Goal: Task Accomplishment & Management: Manage account settings

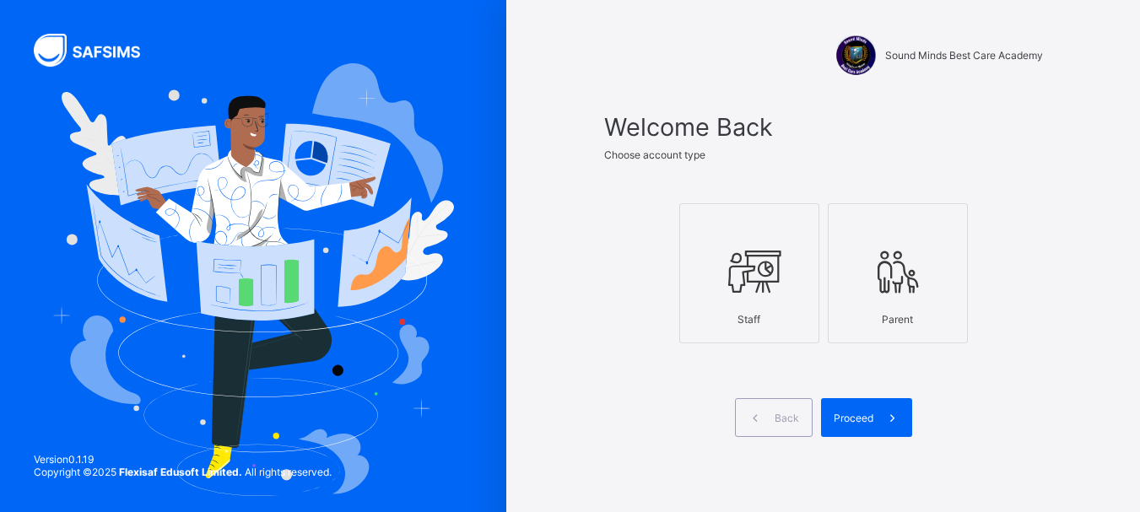
click at [768, 310] on div "Staff" at bounding box center [748, 320] width 121 height 30
click at [887, 412] on span at bounding box center [892, 417] width 39 height 39
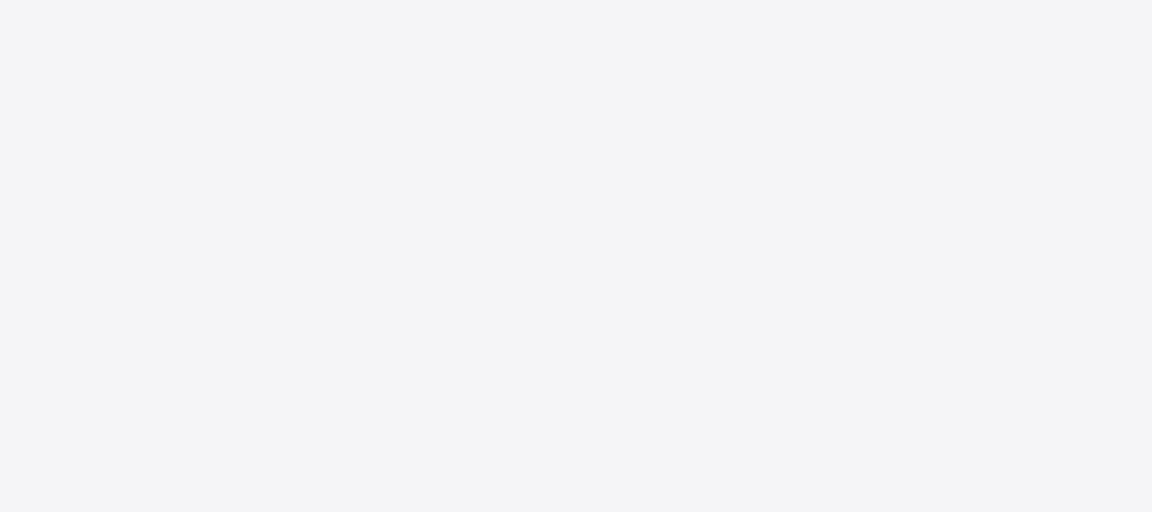
click at [456, 156] on div "New Update Available Hello there, You can install SAFSIMS on your device for ea…" at bounding box center [576, 256] width 1152 height 512
click at [450, 159] on div at bounding box center [576, 256] width 1152 height 512
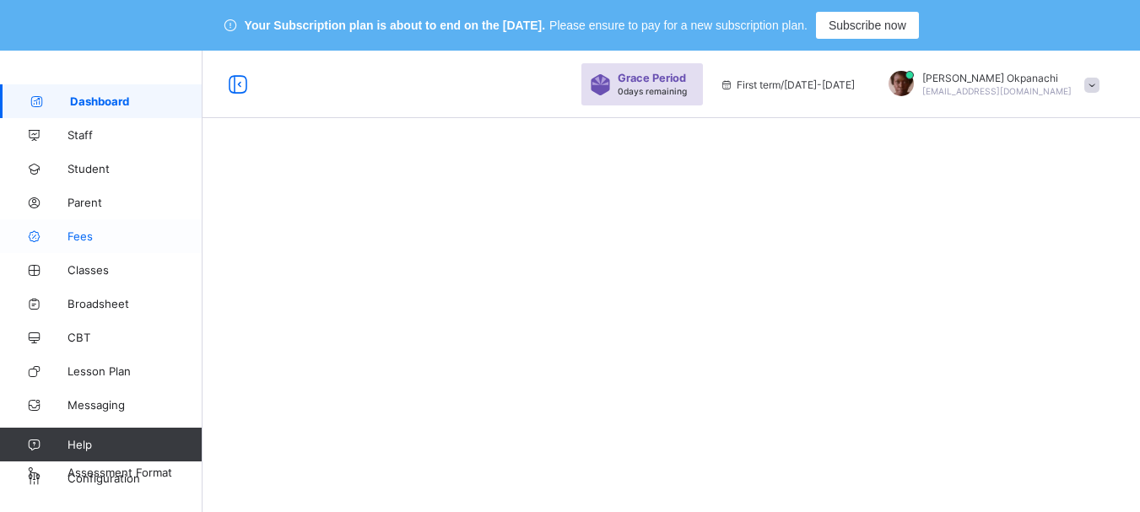
click at [69, 234] on span "Fees" at bounding box center [134, 235] width 135 height 13
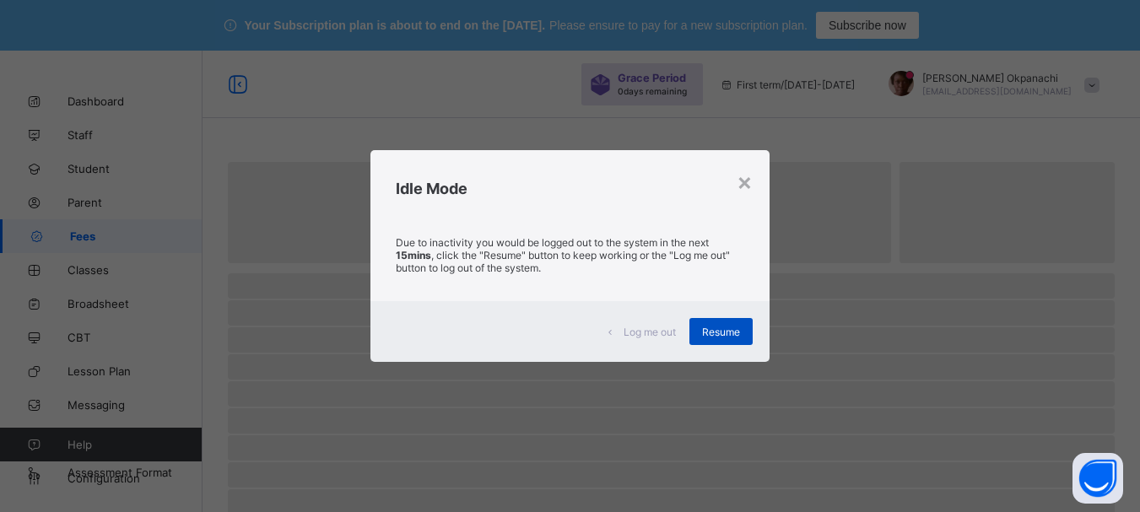
click at [725, 337] on span "Resume" at bounding box center [721, 332] width 38 height 13
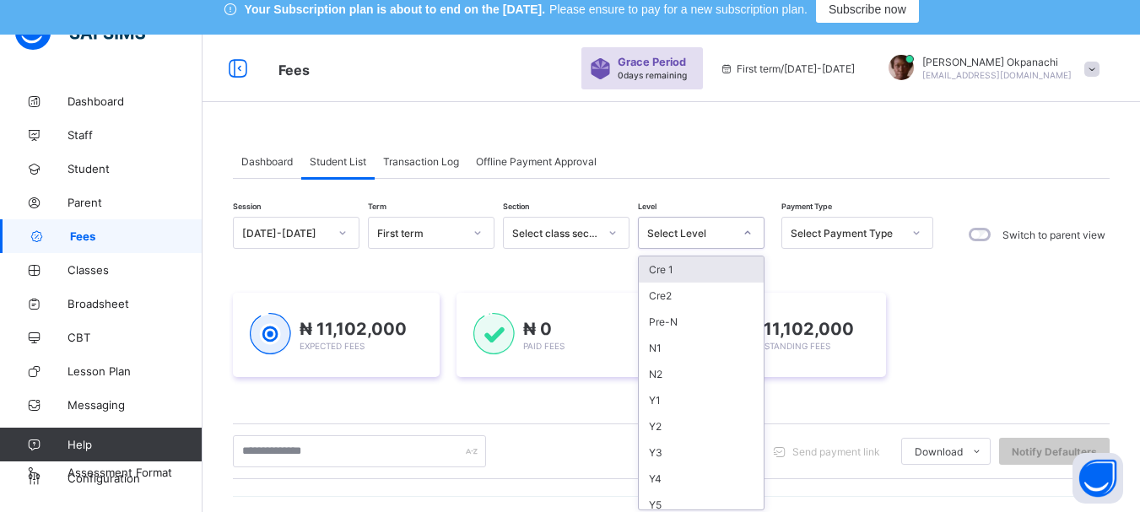
scroll to position [21, 0]
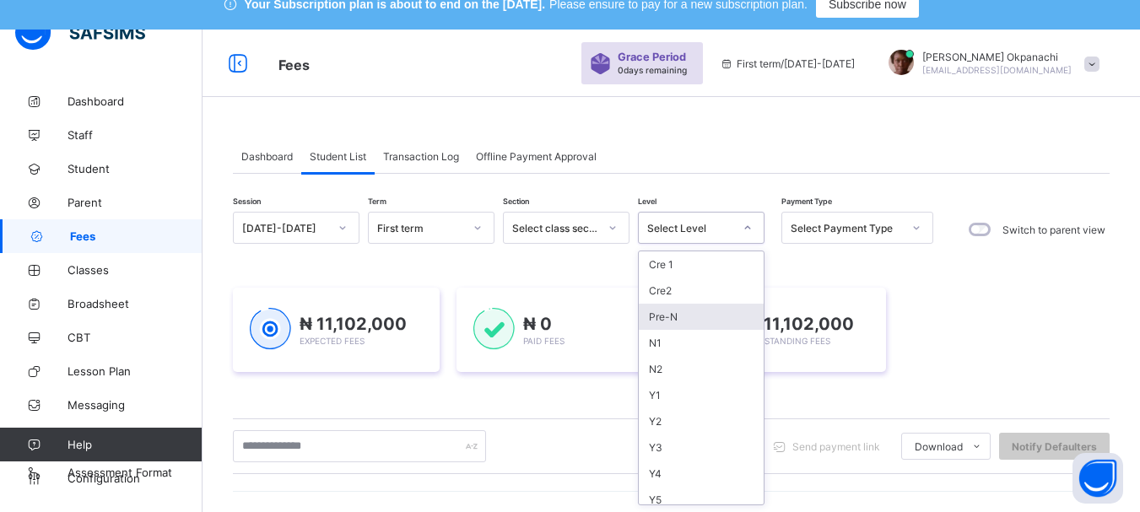
click at [671, 316] on div "Pre-N" at bounding box center [701, 317] width 125 height 26
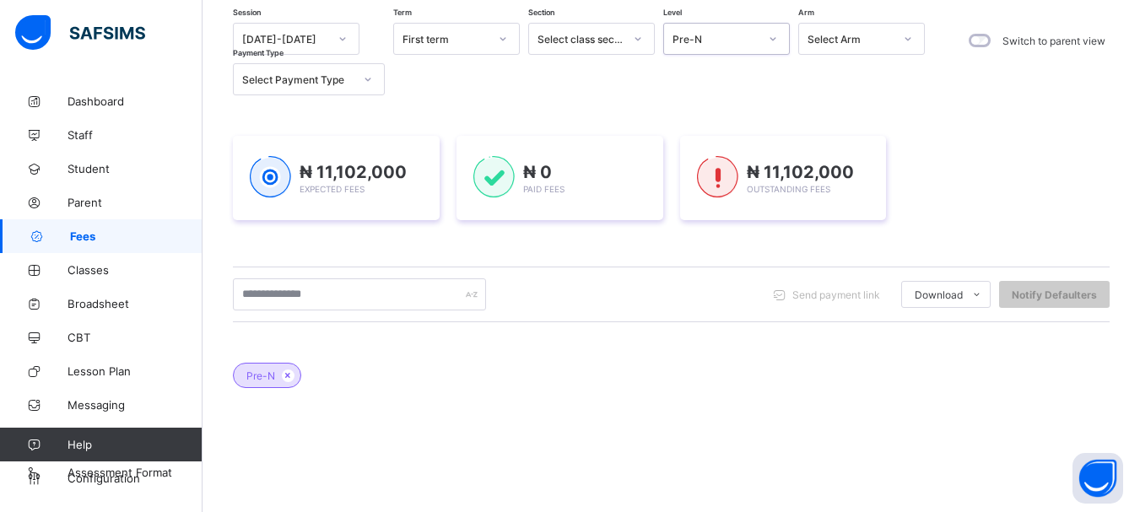
scroll to position [235, 0]
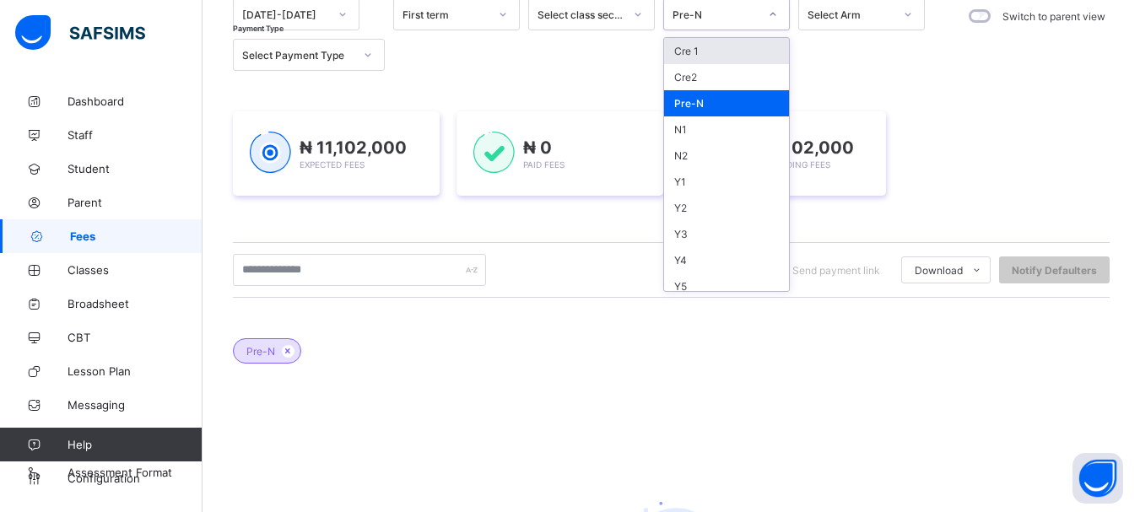
click at [779, 17] on div at bounding box center [772, 14] width 29 height 27
click at [675, 137] on div "N1" at bounding box center [726, 129] width 125 height 26
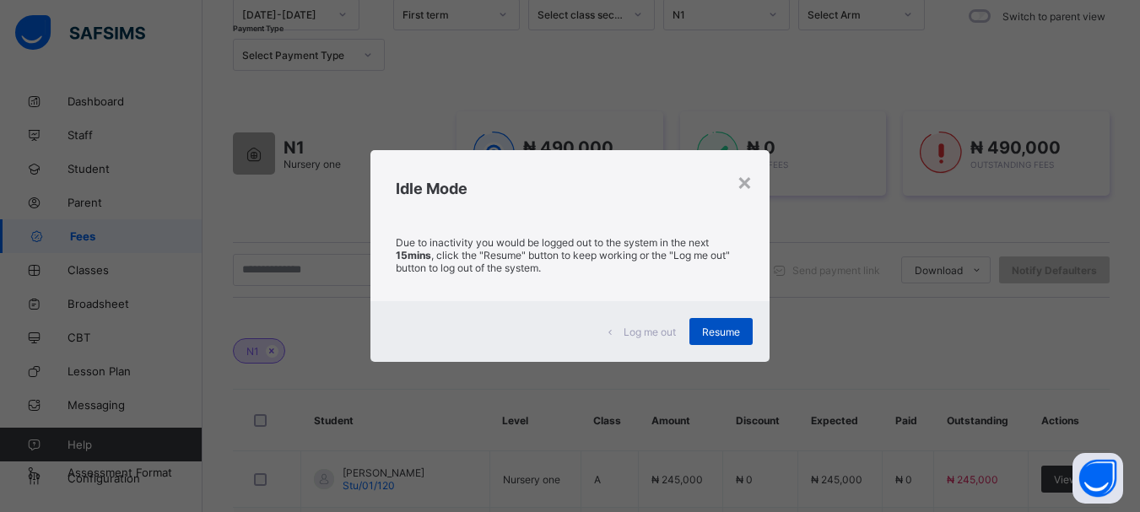
click at [719, 332] on span "Resume" at bounding box center [721, 332] width 38 height 13
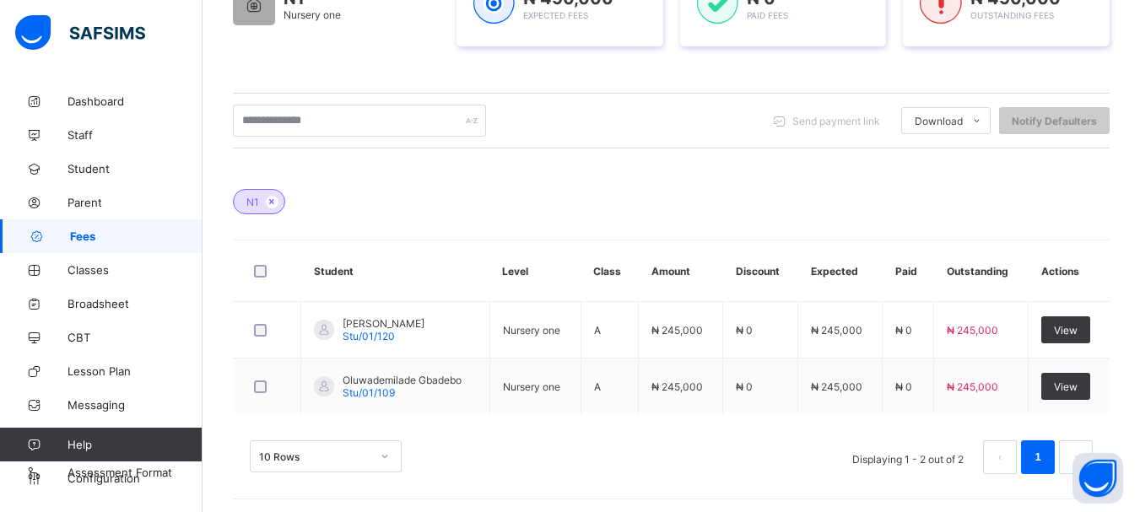
scroll to position [388, 0]
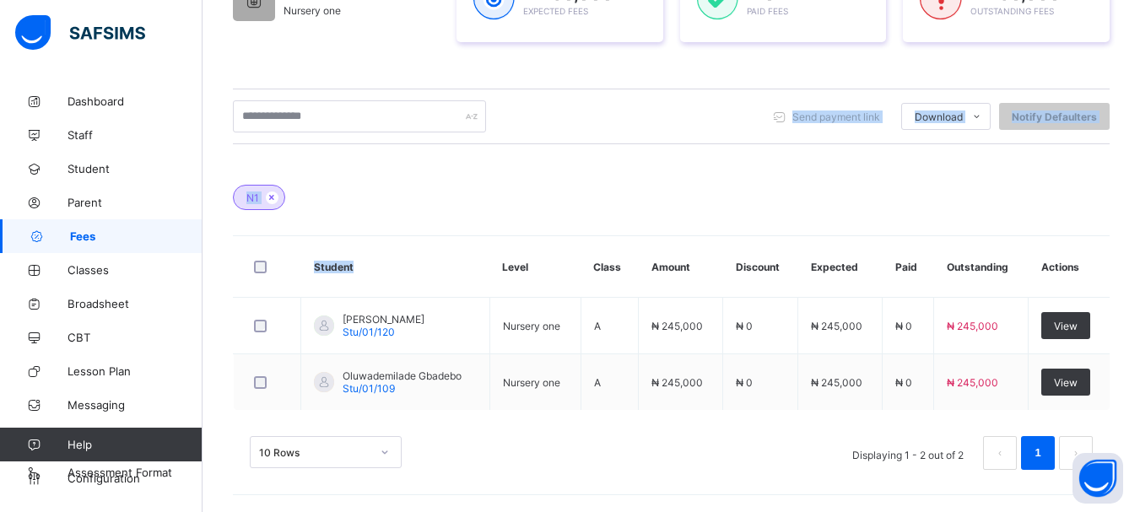
drag, startPoint x: 654, startPoint y: 125, endPoint x: 465, endPoint y: 285, distance: 247.8
click at [465, 285] on div "Session [DATE]-[DATE] Term First term Section Select class section Level N1 Arm…" at bounding box center [671, 166] width 876 height 642
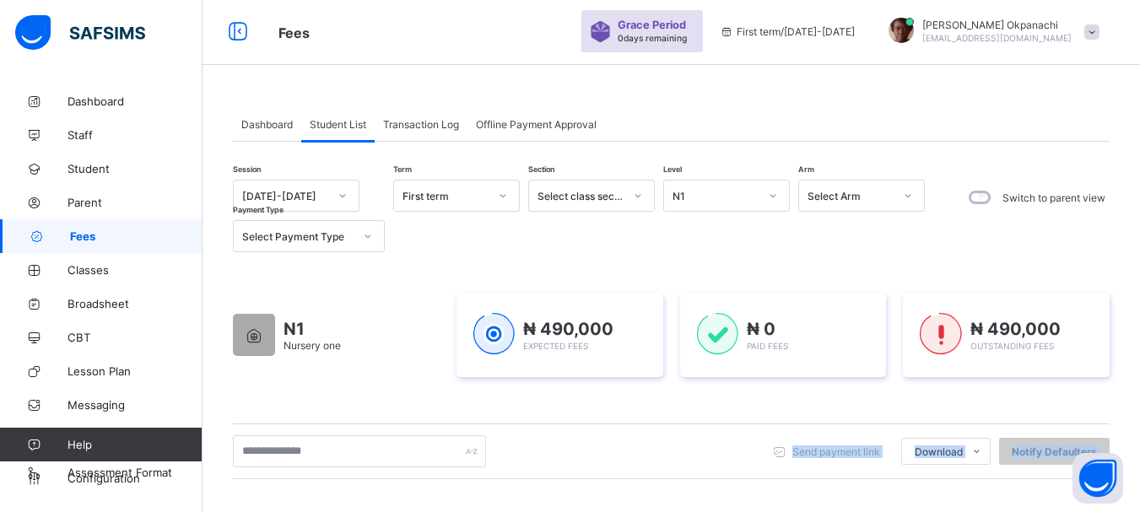
scroll to position [51, 0]
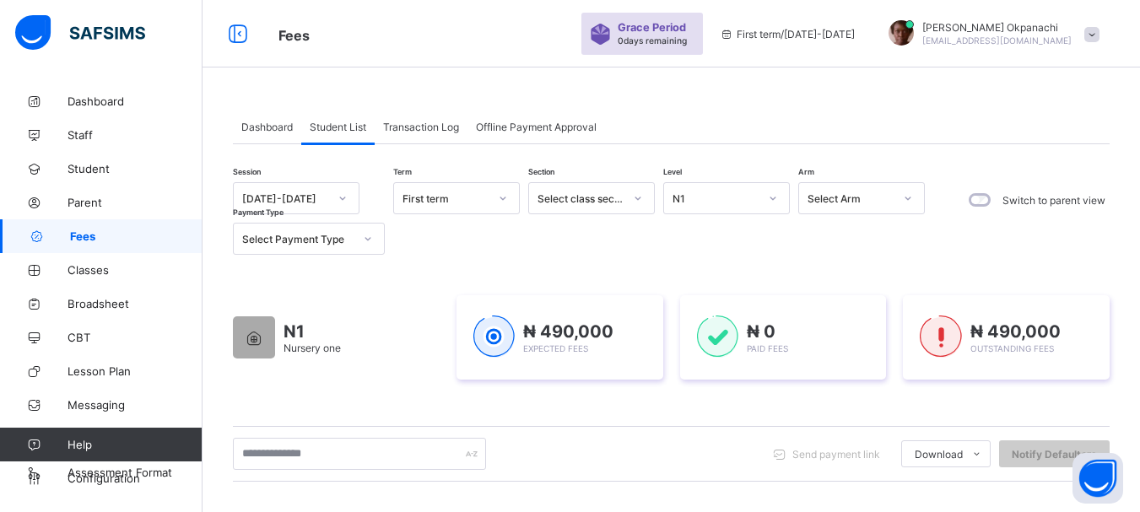
click at [337, 197] on icon at bounding box center [342, 198] width 10 height 17
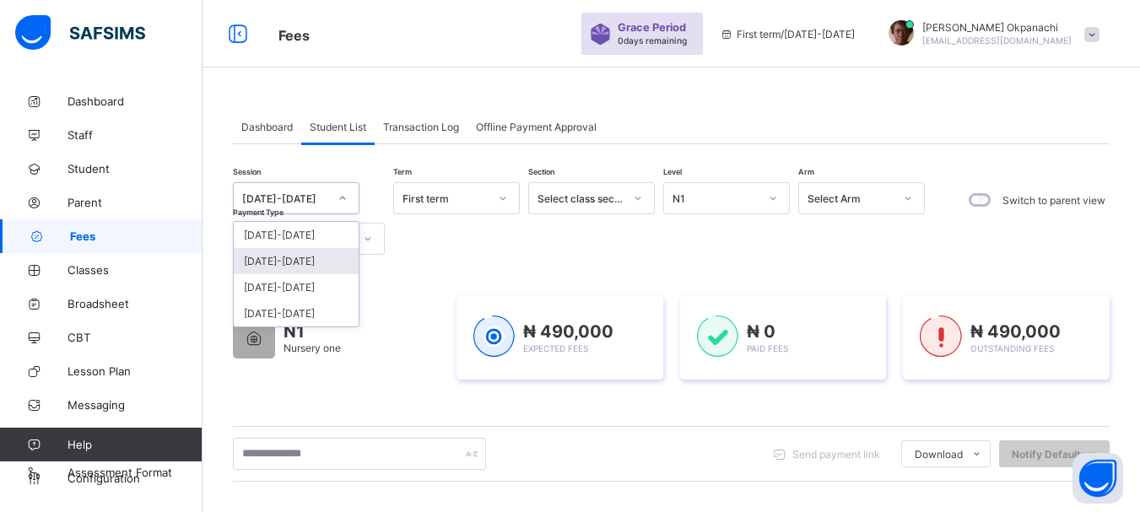
click at [292, 261] on div "[DATE]-[DATE]" at bounding box center [296, 261] width 125 height 26
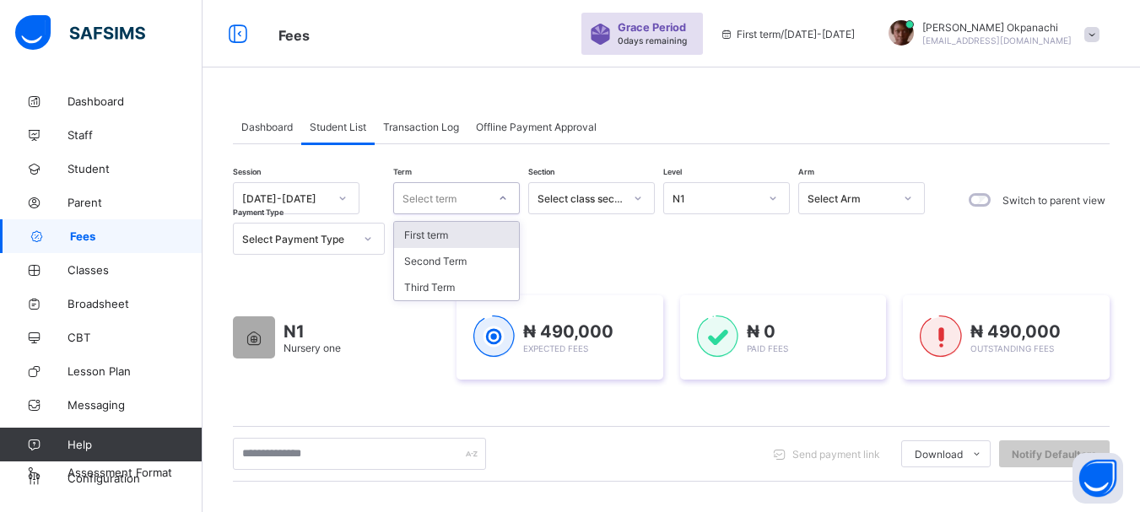
click at [499, 202] on icon at bounding box center [503, 198] width 10 height 17
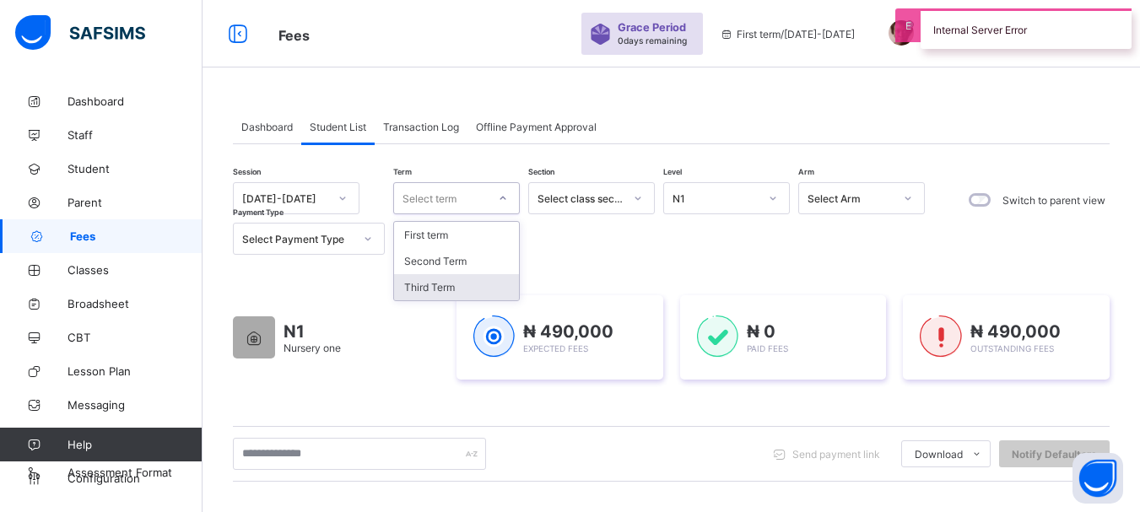
click at [445, 285] on div "Third Term" at bounding box center [456, 287] width 125 height 26
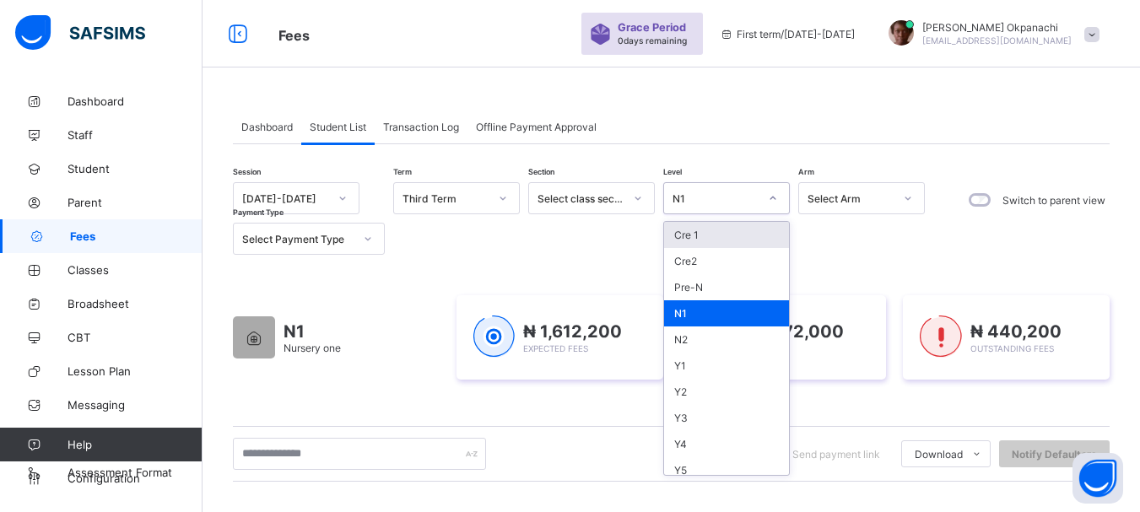
click at [771, 195] on icon at bounding box center [773, 198] width 10 height 17
click at [687, 282] on div "Pre-N" at bounding box center [726, 287] width 125 height 26
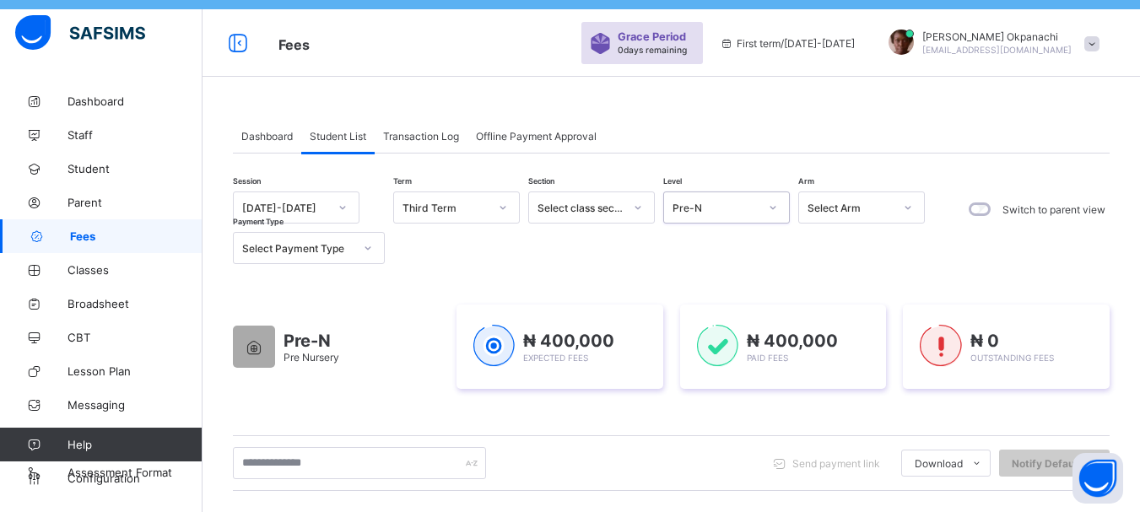
scroll to position [40, 0]
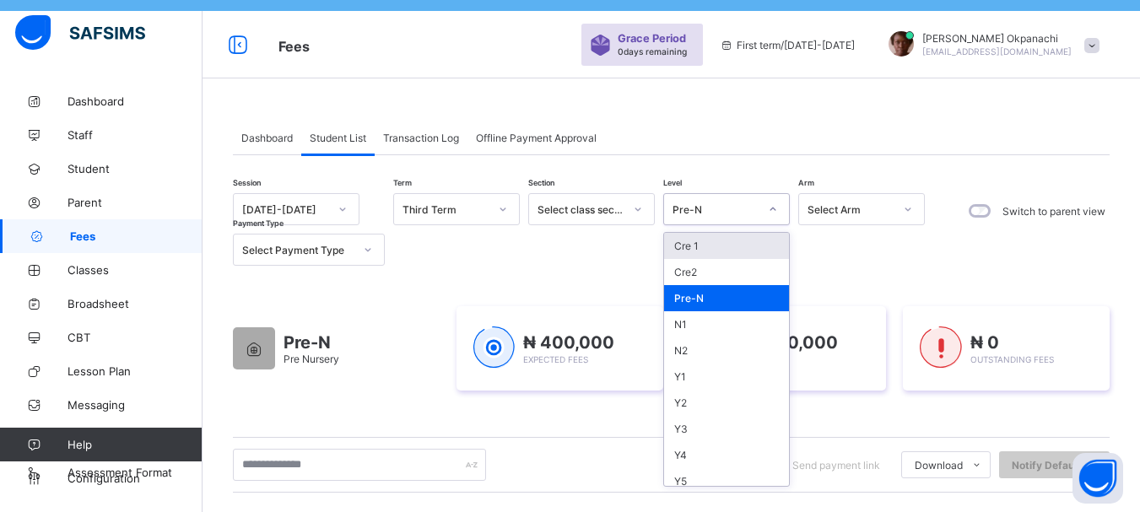
click at [774, 211] on icon at bounding box center [773, 209] width 10 height 17
click at [698, 321] on div "N1" at bounding box center [726, 324] width 125 height 26
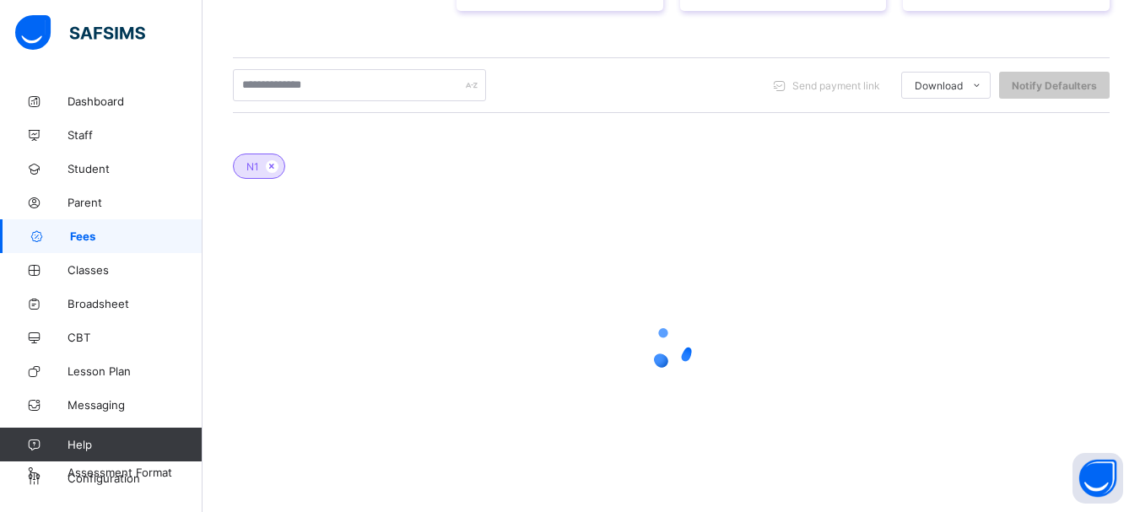
scroll to position [440, 0]
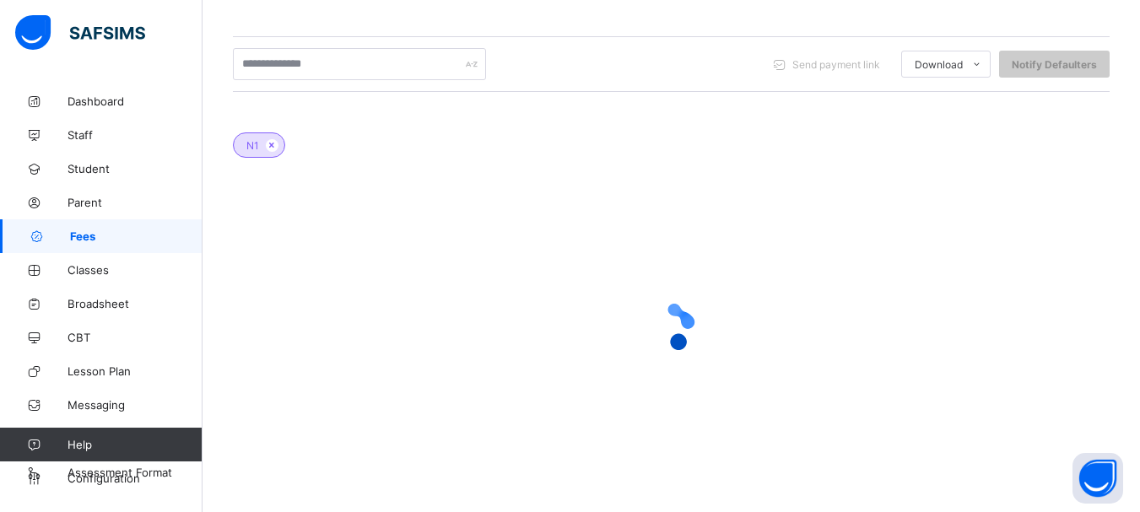
click at [316, 139] on div "N1" at bounding box center [671, 136] width 876 height 59
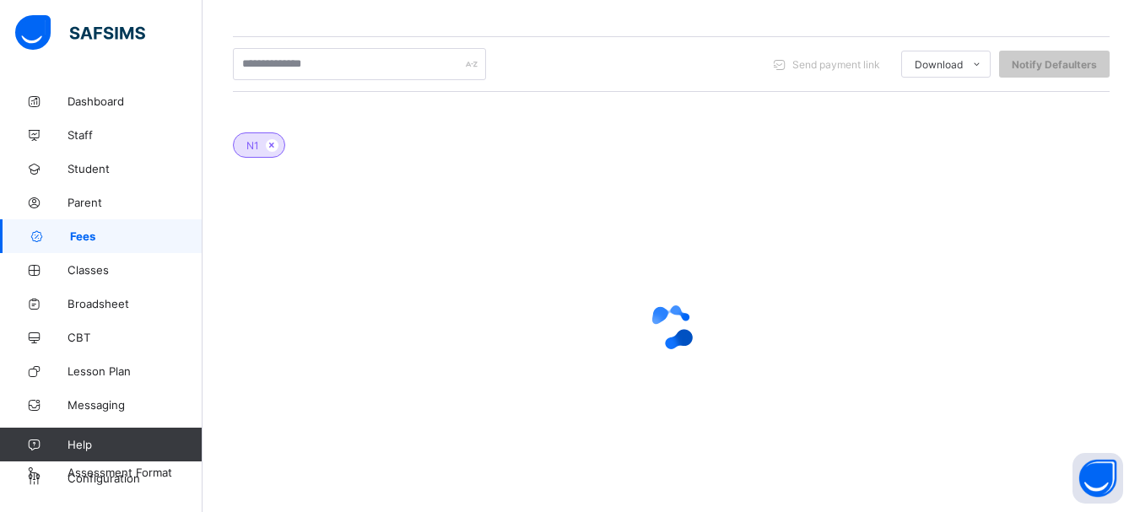
click at [316, 139] on div "N1" at bounding box center [671, 136] width 876 height 59
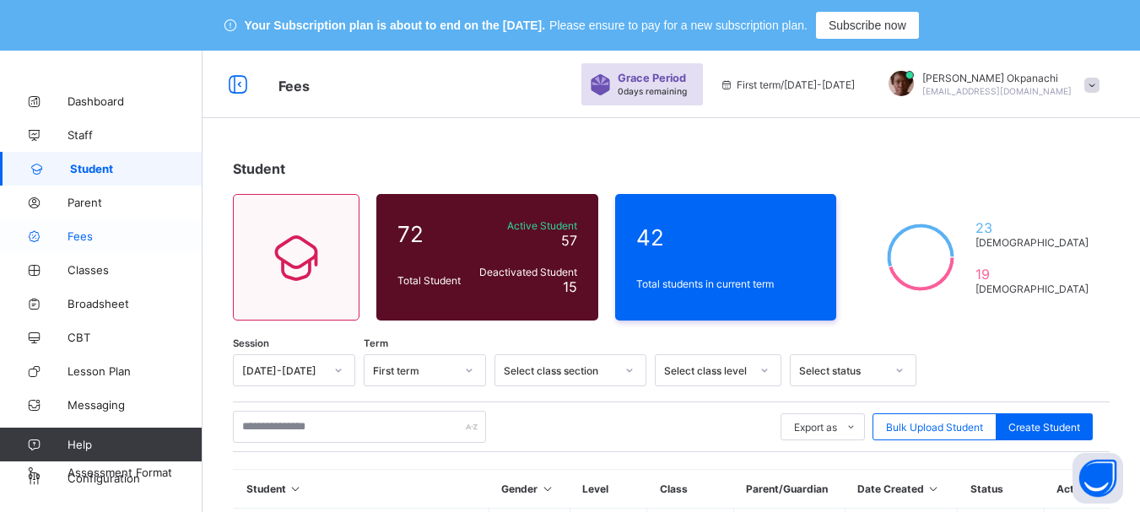
click at [78, 236] on span "Fees" at bounding box center [134, 235] width 135 height 13
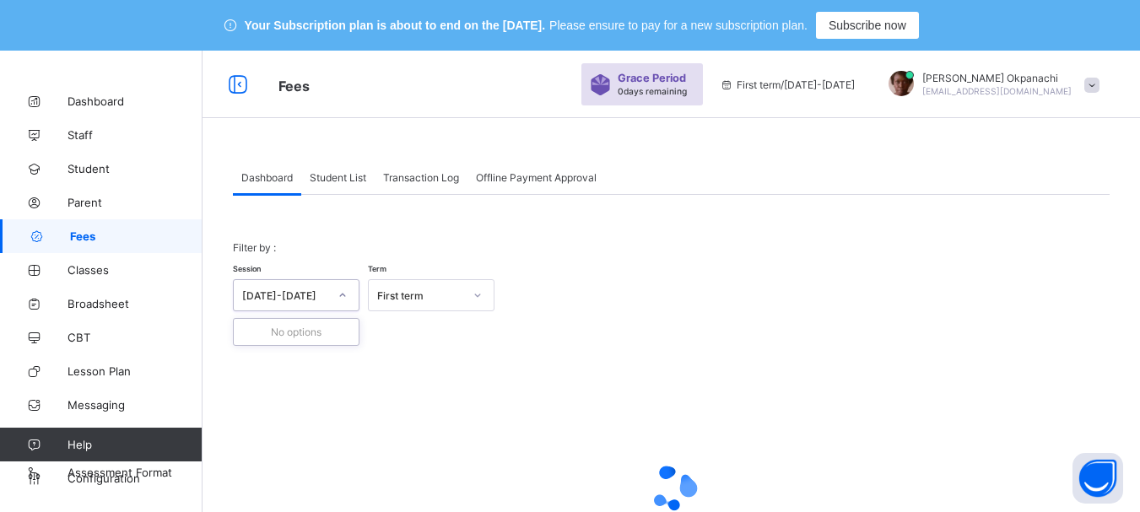
click at [339, 299] on icon at bounding box center [342, 295] width 10 height 17
click at [474, 292] on icon at bounding box center [477, 295] width 10 height 17
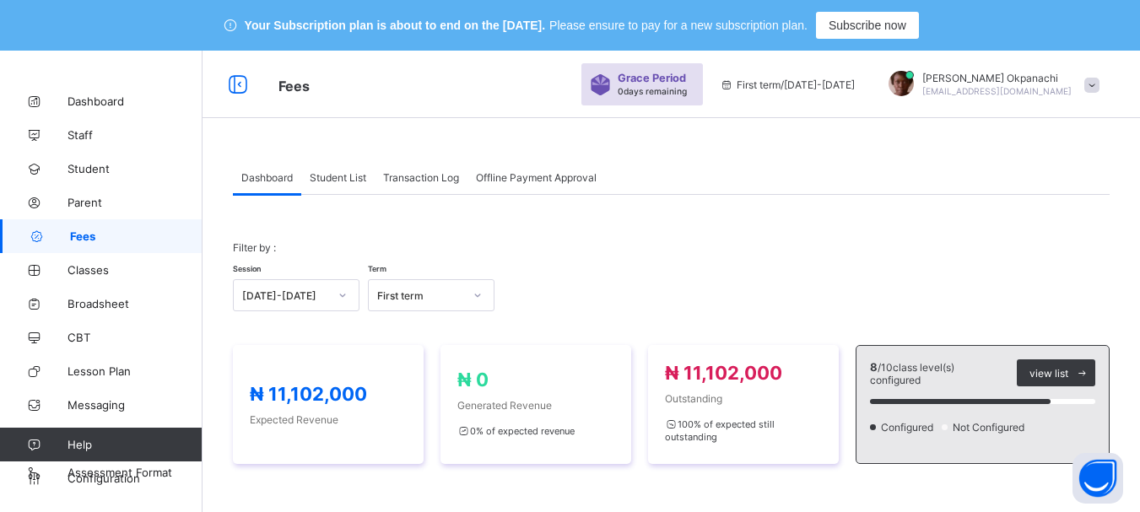
click at [339, 184] on div "Student List" at bounding box center [337, 177] width 73 height 34
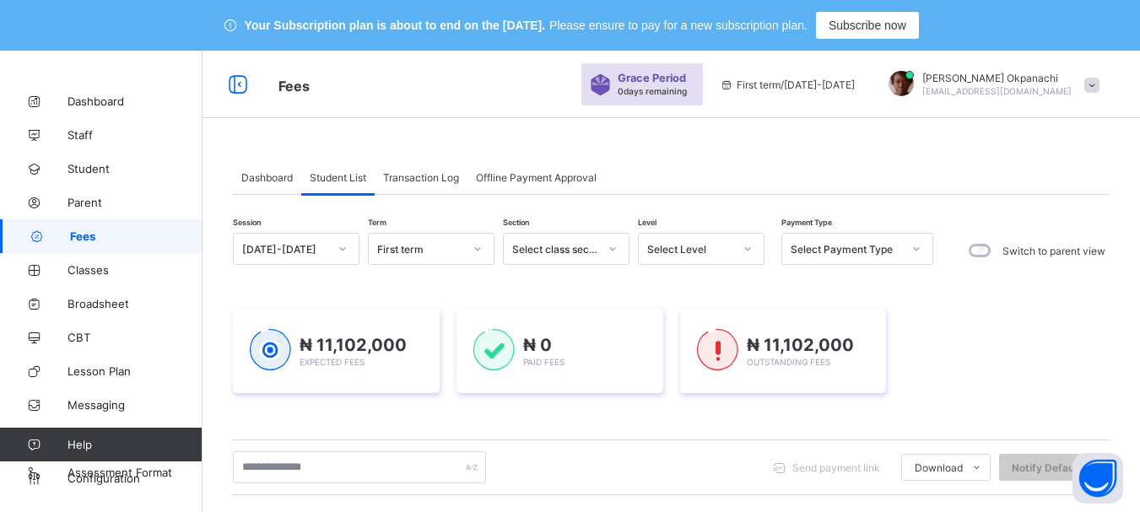
click at [338, 251] on icon at bounding box center [342, 248] width 10 height 17
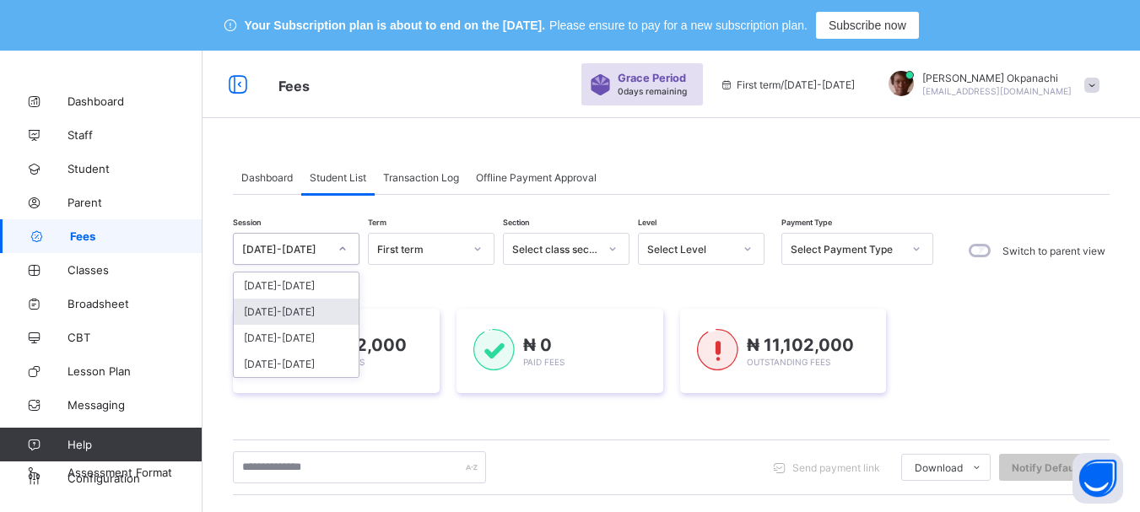
click at [283, 314] on div "[DATE]-[DATE]" at bounding box center [296, 312] width 125 height 26
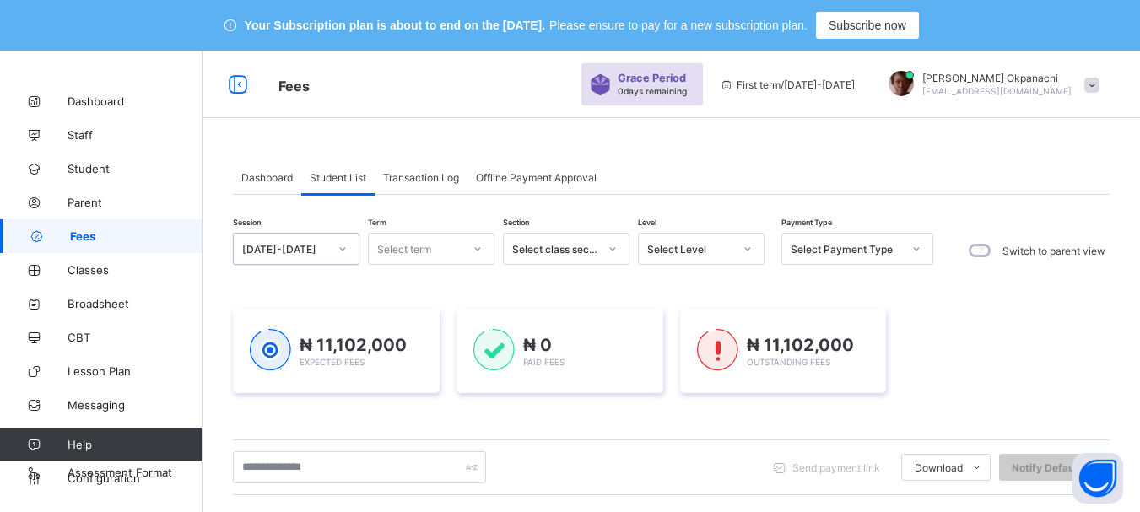
click at [476, 245] on icon at bounding box center [477, 248] width 10 height 17
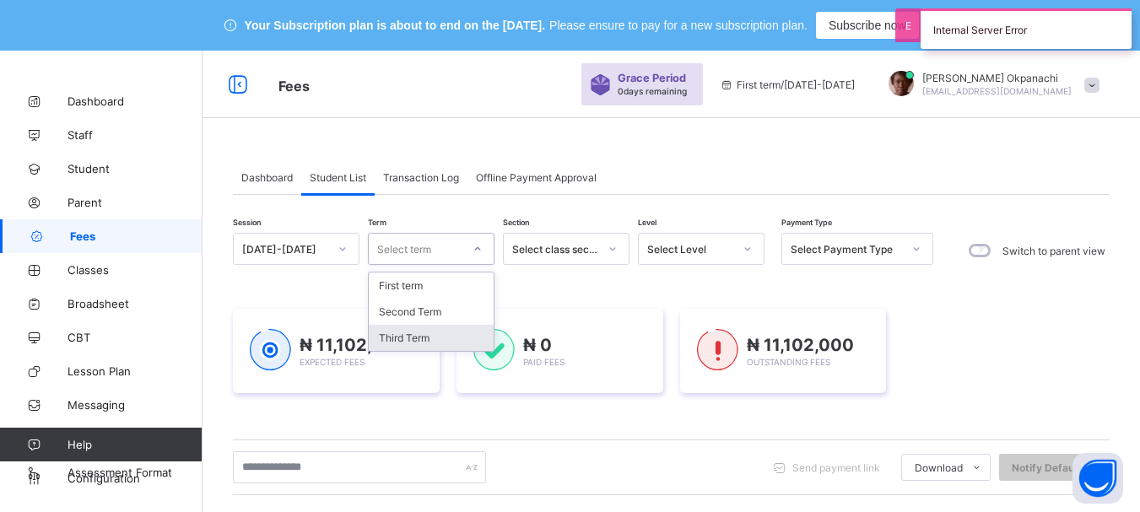
click at [395, 342] on div "Third Term" at bounding box center [431, 338] width 125 height 26
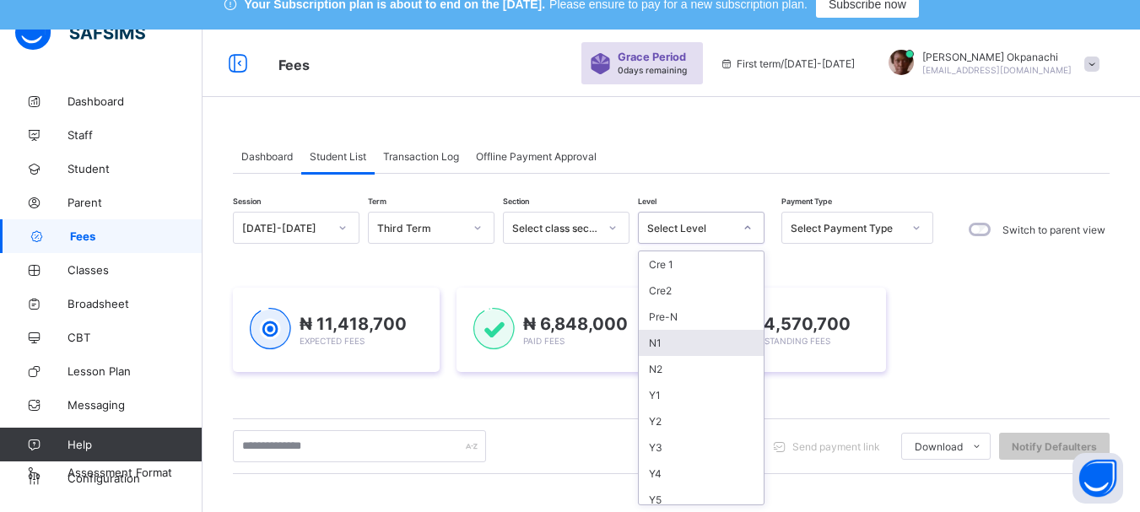
click at [653, 346] on div "N1" at bounding box center [701, 343] width 125 height 26
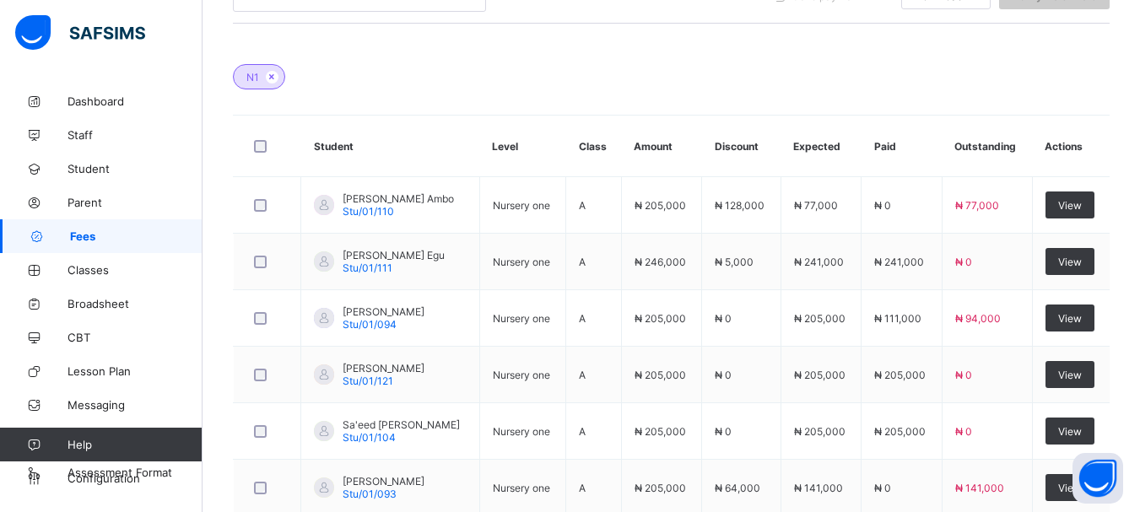
scroll to position [527, 0]
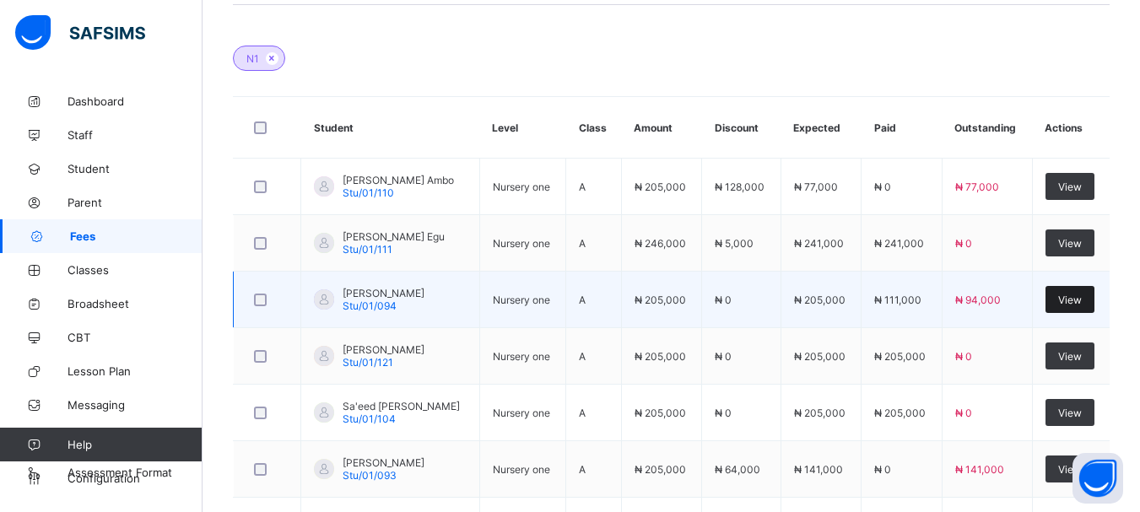
click at [1081, 303] on span "View" at bounding box center [1070, 300] width 24 height 13
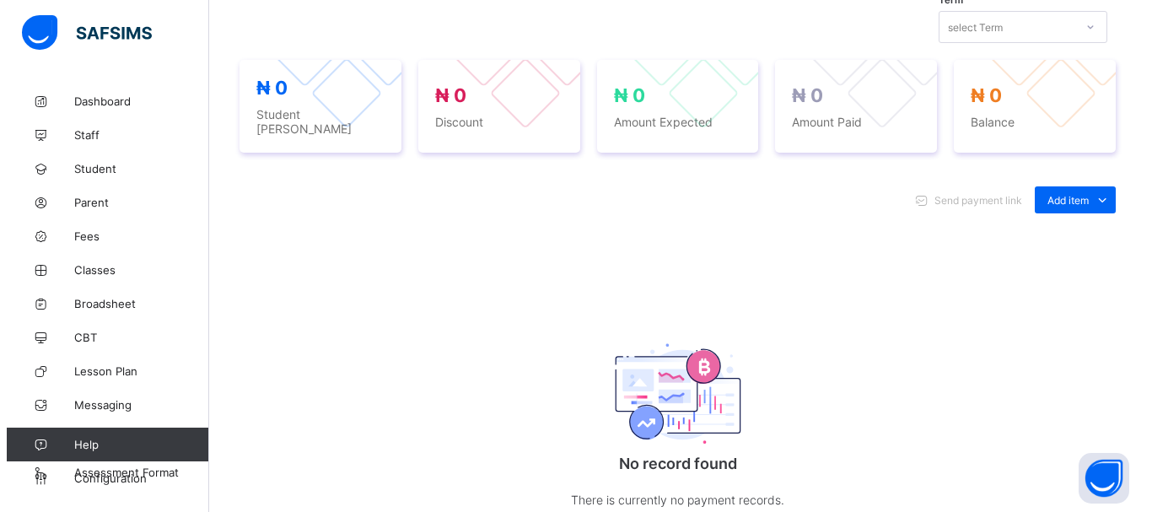
scroll to position [527, 0]
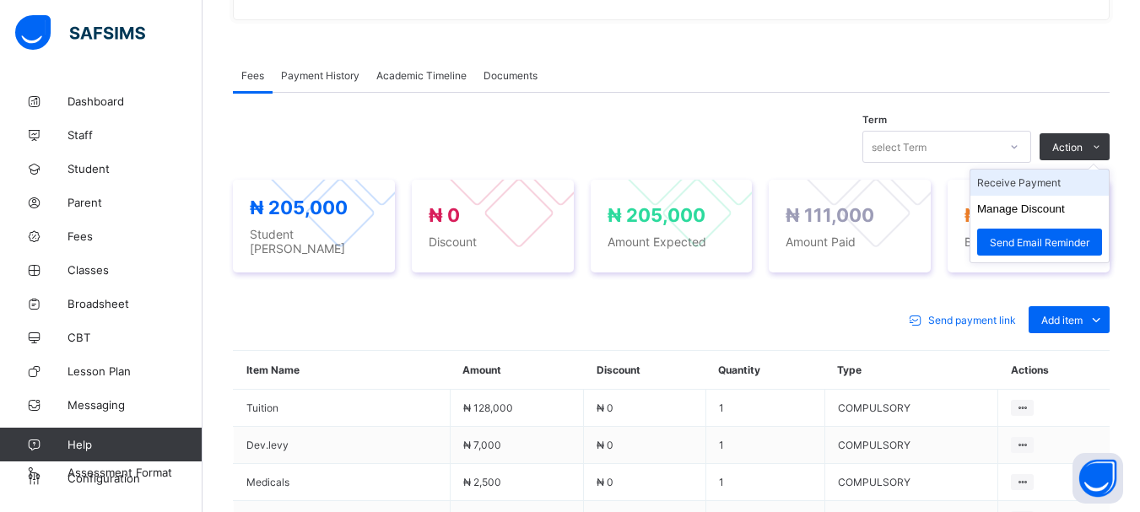
click at [1039, 184] on li "Receive Payment" at bounding box center [1039, 183] width 138 height 26
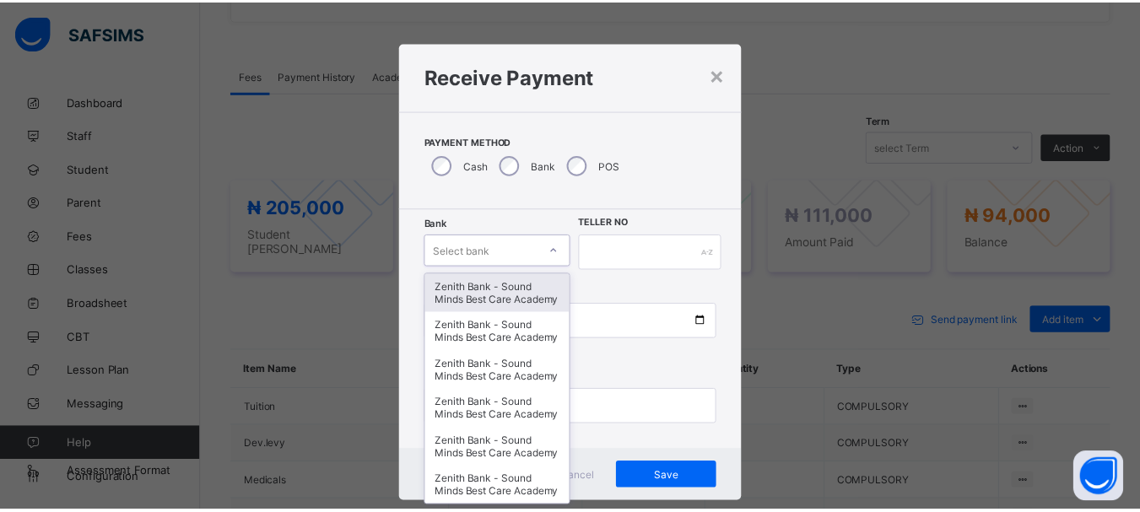
scroll to position [23, 0]
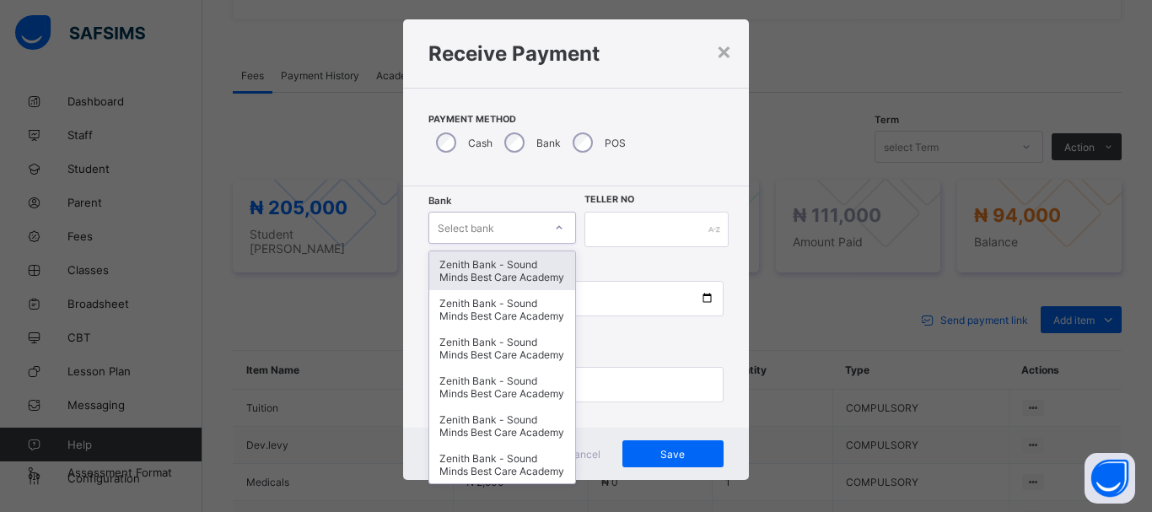
click at [555, 244] on div "option Zenith Bank - Sound Minds Best Care Academy focused, 1 of 9. 9 results a…" at bounding box center [503, 228] width 148 height 32
click at [513, 263] on div "Zenith Bank - Sound Minds Best Care Academy" at bounding box center [502, 270] width 146 height 39
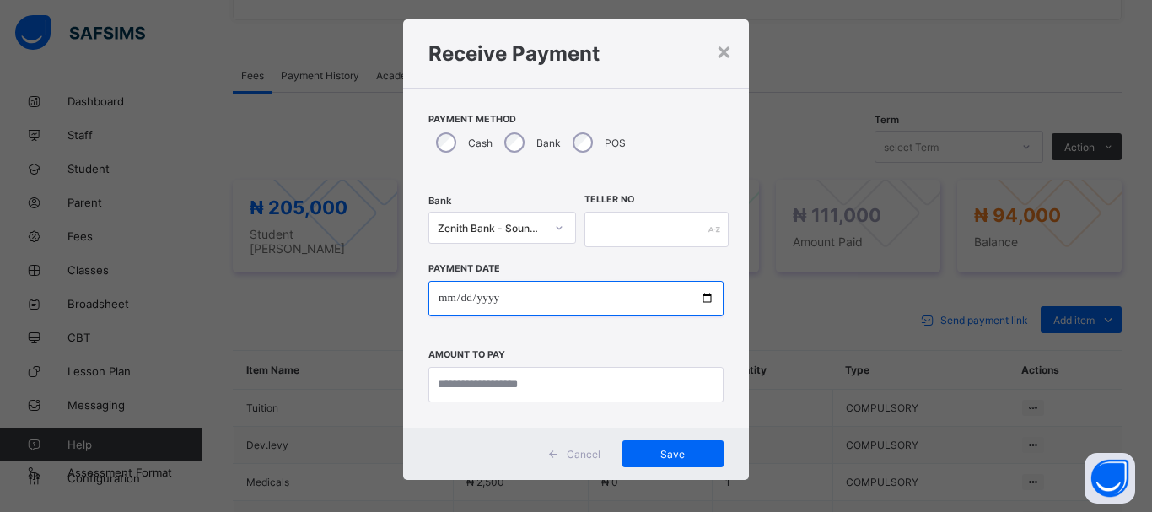
click at [702, 304] on input "date" at bounding box center [576, 298] width 295 height 35
type input "**********"
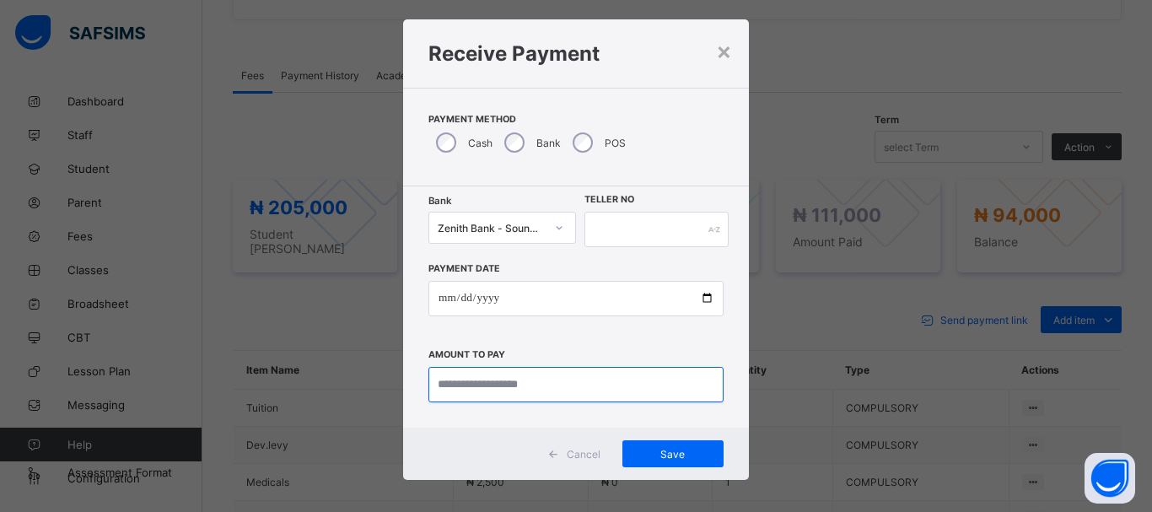
click at [535, 386] on input "currency" at bounding box center [576, 384] width 295 height 35
type input "********"
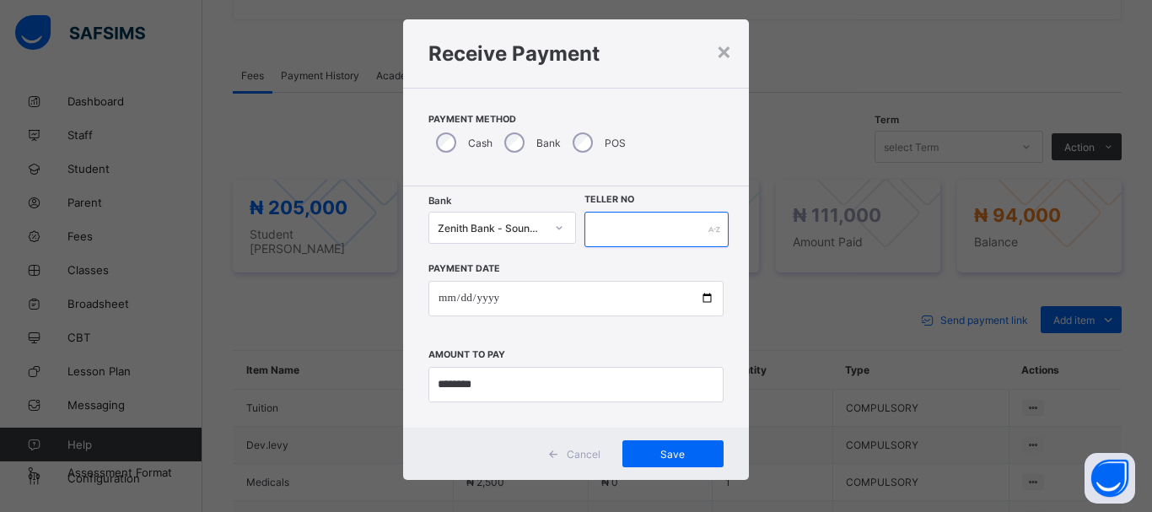
click at [599, 231] on input "text" at bounding box center [657, 229] width 144 height 35
type input "**********"
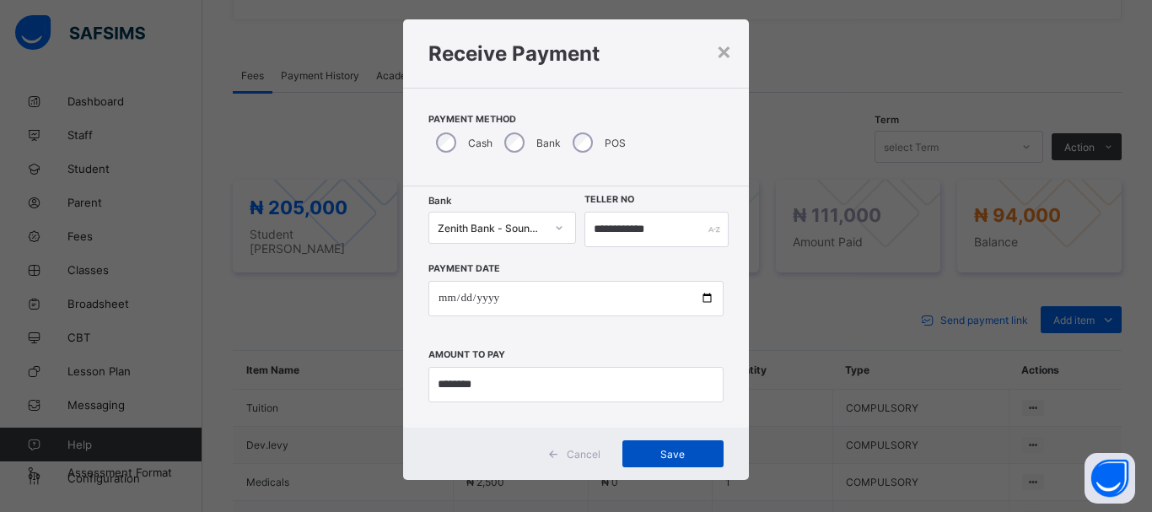
click at [664, 456] on span "Save" at bounding box center [673, 454] width 76 height 13
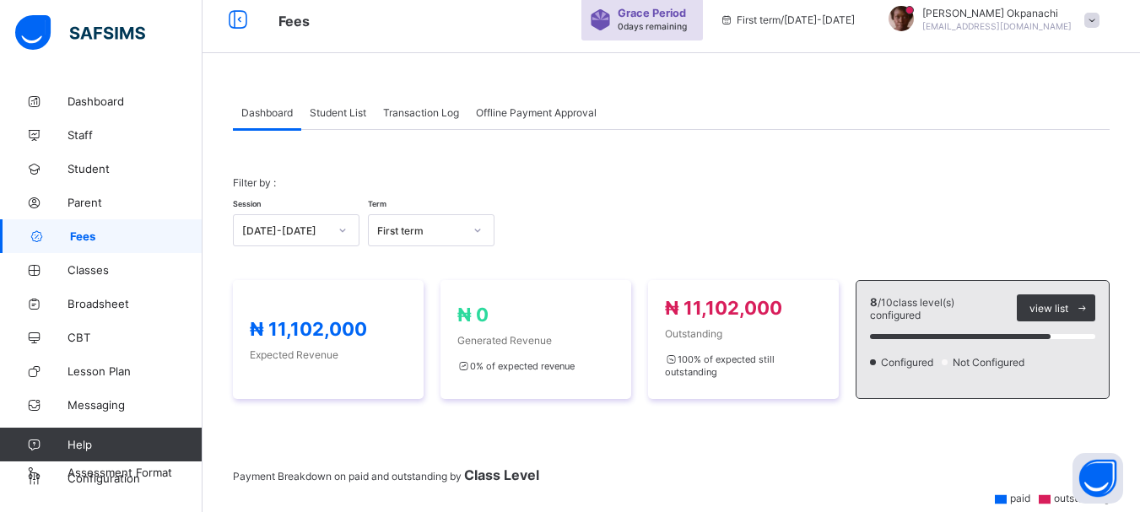
scroll to position [55, 0]
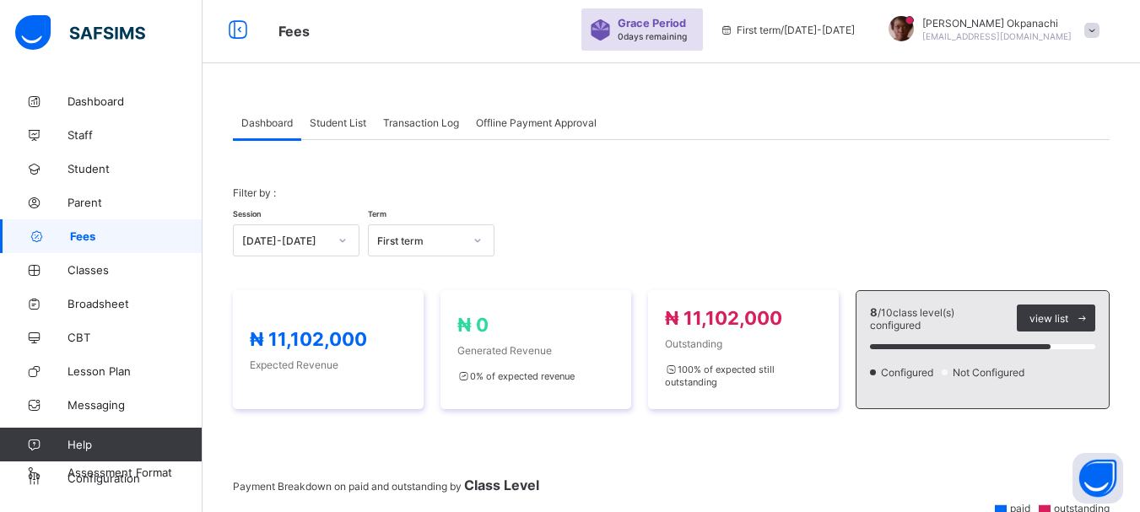
click at [342, 122] on span "Student List" at bounding box center [338, 122] width 57 height 13
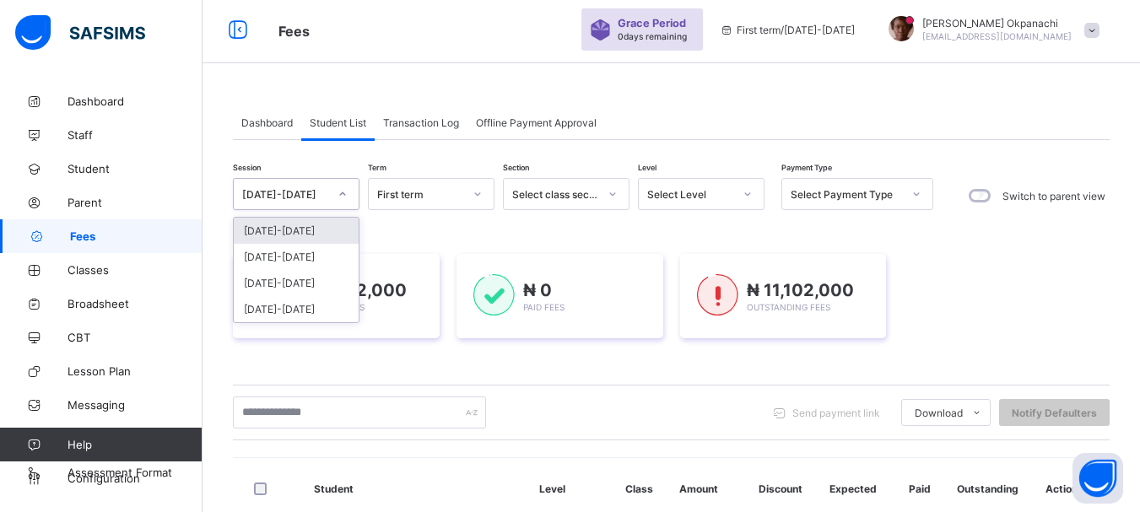
click at [341, 192] on icon at bounding box center [342, 194] width 10 height 17
click at [269, 252] on div "[DATE]-[DATE]" at bounding box center [296, 257] width 125 height 26
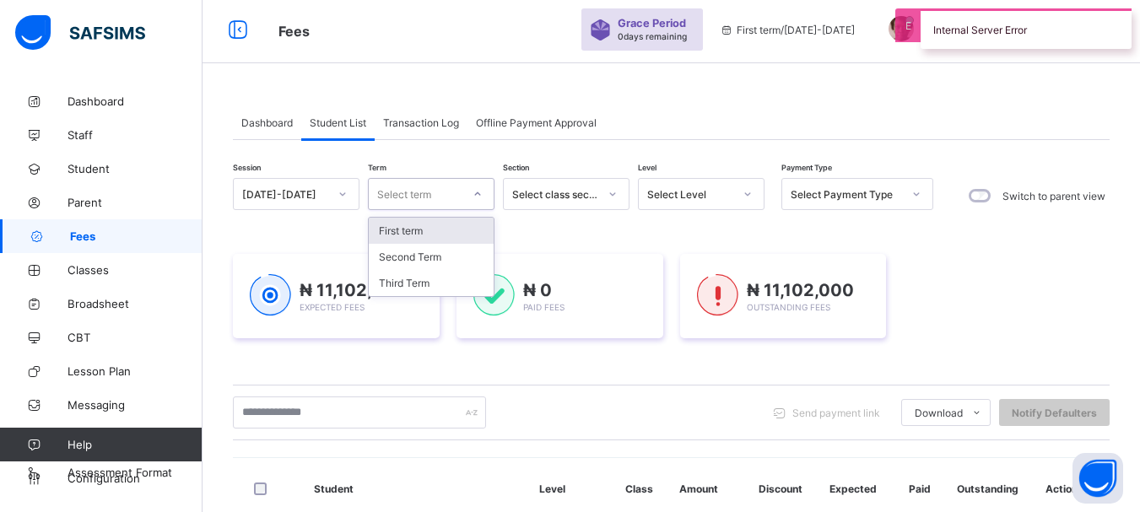
click at [474, 193] on icon at bounding box center [477, 194] width 10 height 17
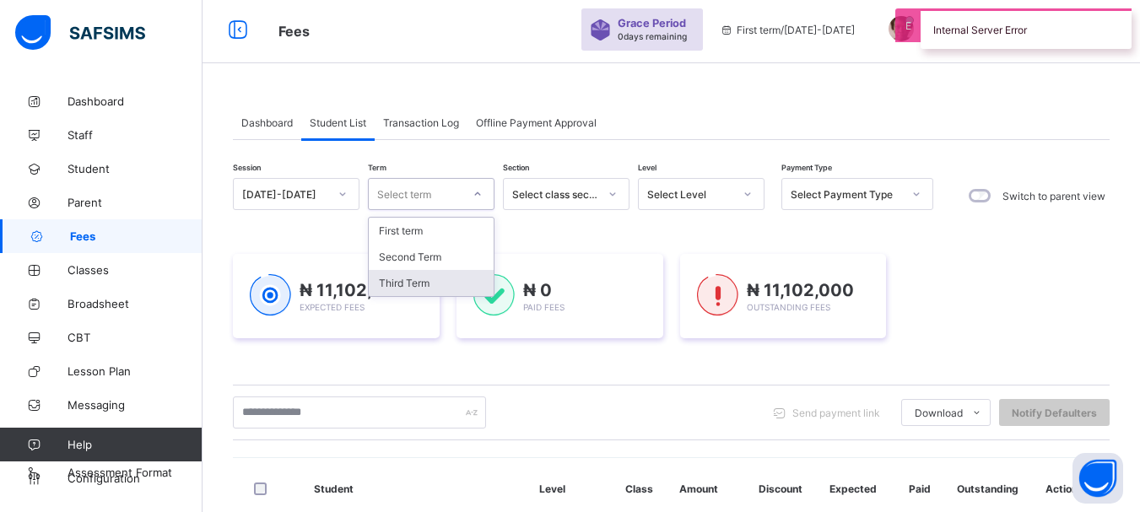
click at [394, 283] on div "Third Term" at bounding box center [431, 283] width 125 height 26
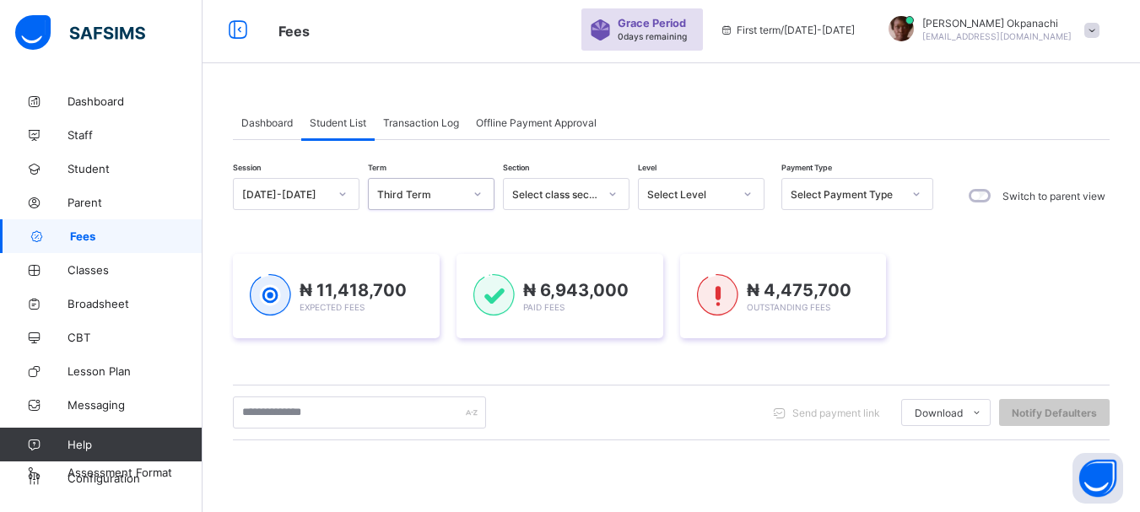
click at [745, 192] on icon at bounding box center [747, 194] width 10 height 17
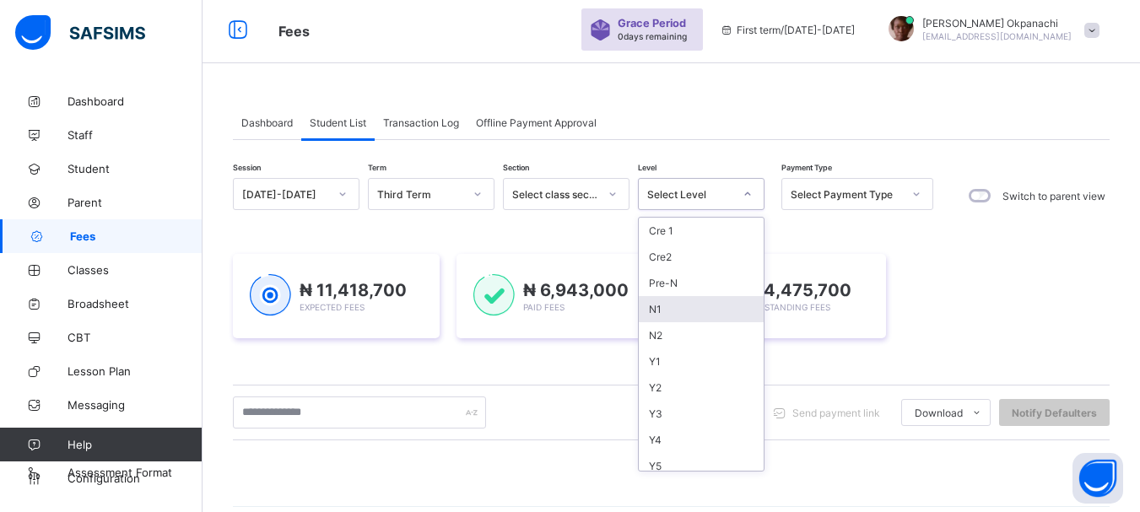
click at [658, 310] on div "N1" at bounding box center [701, 309] width 125 height 26
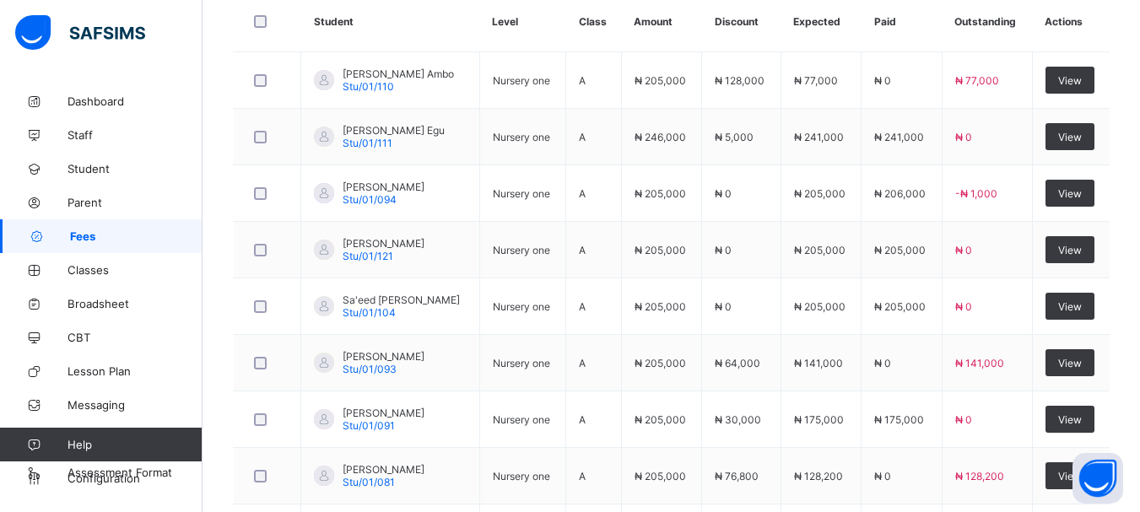
scroll to position [643, 0]
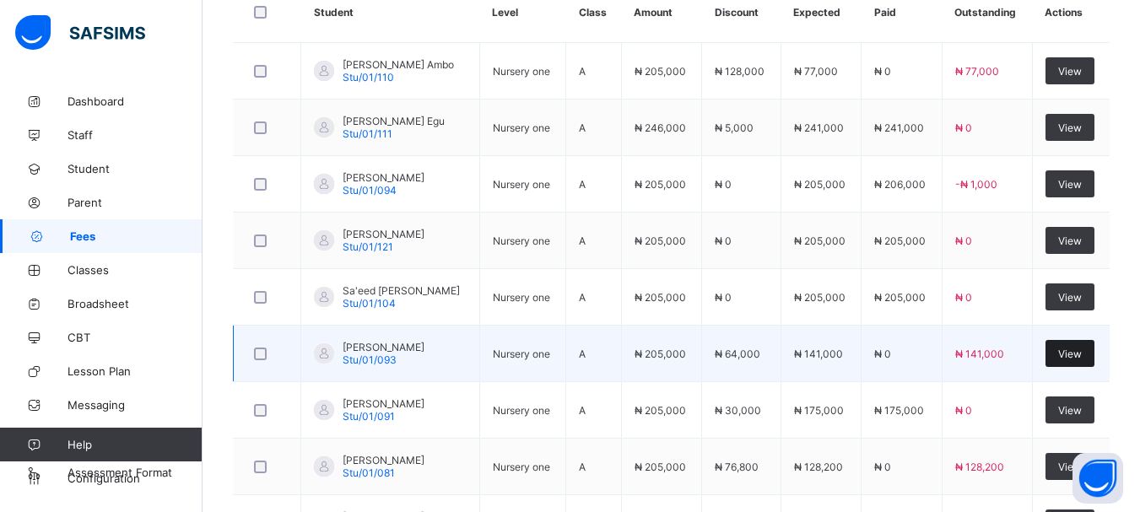
click at [1081, 357] on span "View" at bounding box center [1070, 354] width 24 height 13
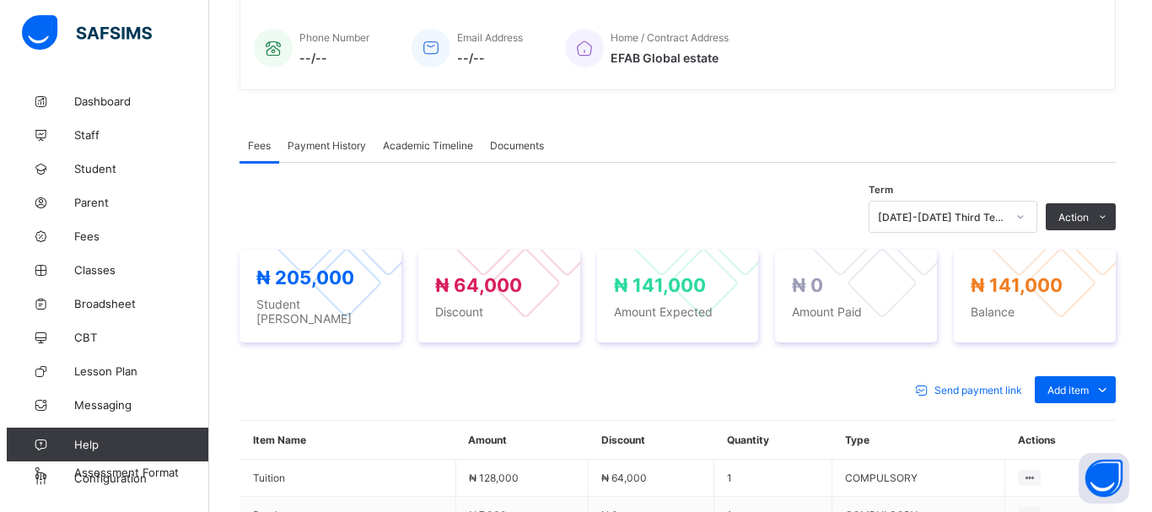
scroll to position [643, 0]
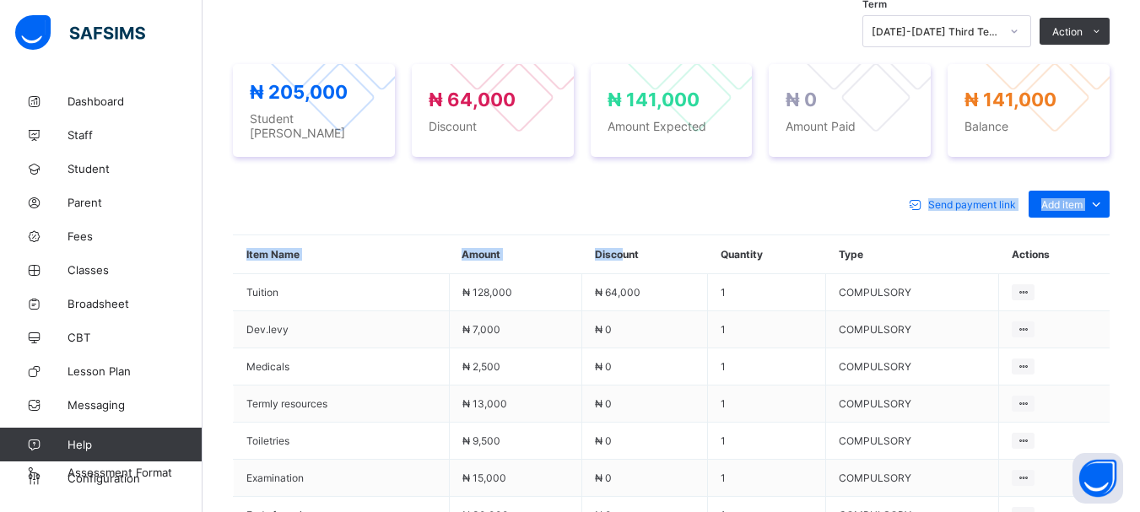
drag, startPoint x: 633, startPoint y: 194, endPoint x: 630, endPoint y: 240, distance: 46.5
click at [630, 240] on div "Send payment link Add item Optional items Special bill Item Name Amount Discoun…" at bounding box center [671, 413] width 876 height 478
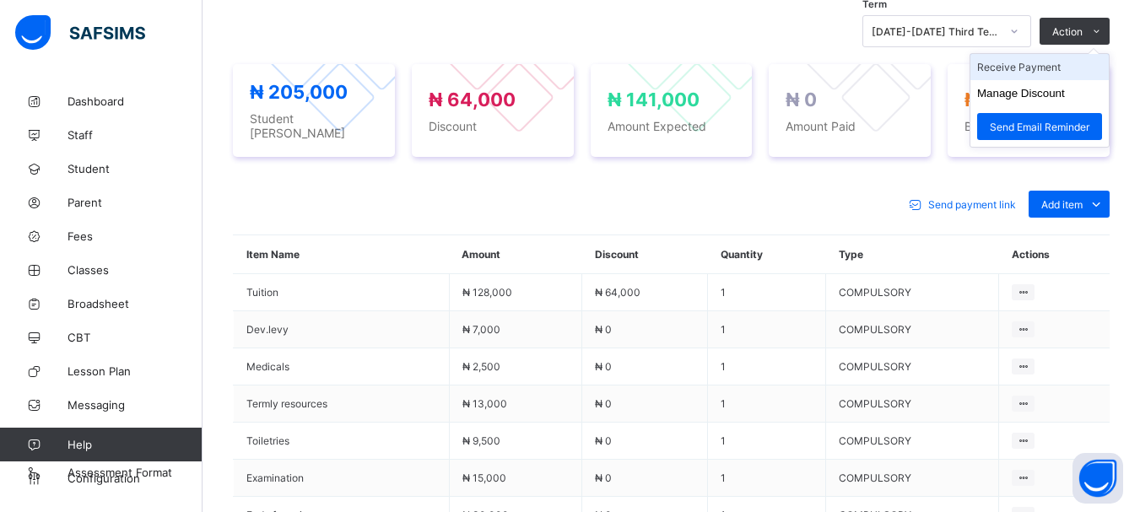
click at [1060, 65] on li "Receive Payment" at bounding box center [1039, 67] width 138 height 26
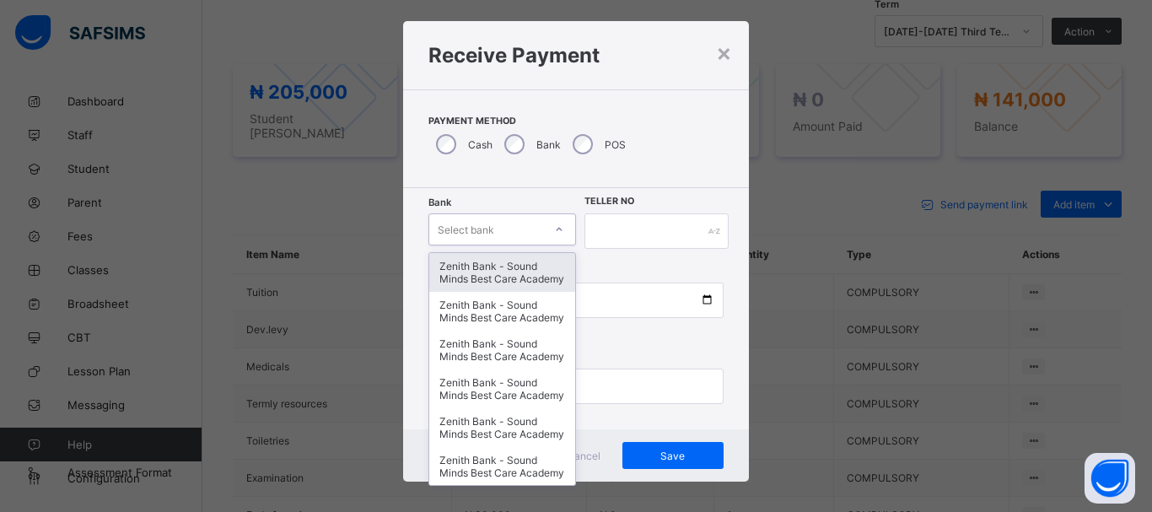
click at [556, 243] on div at bounding box center [559, 229] width 32 height 30
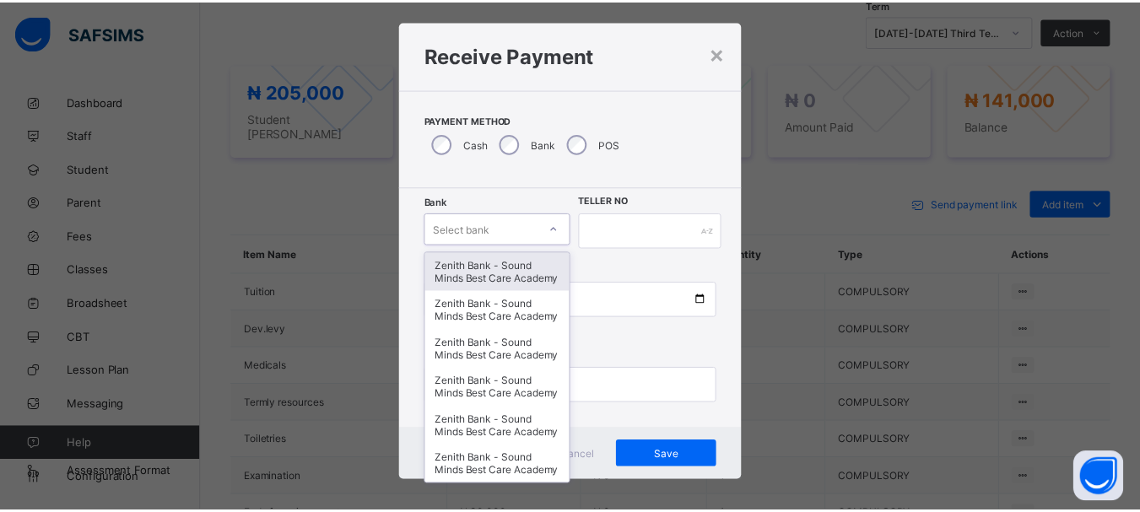
scroll to position [23, 0]
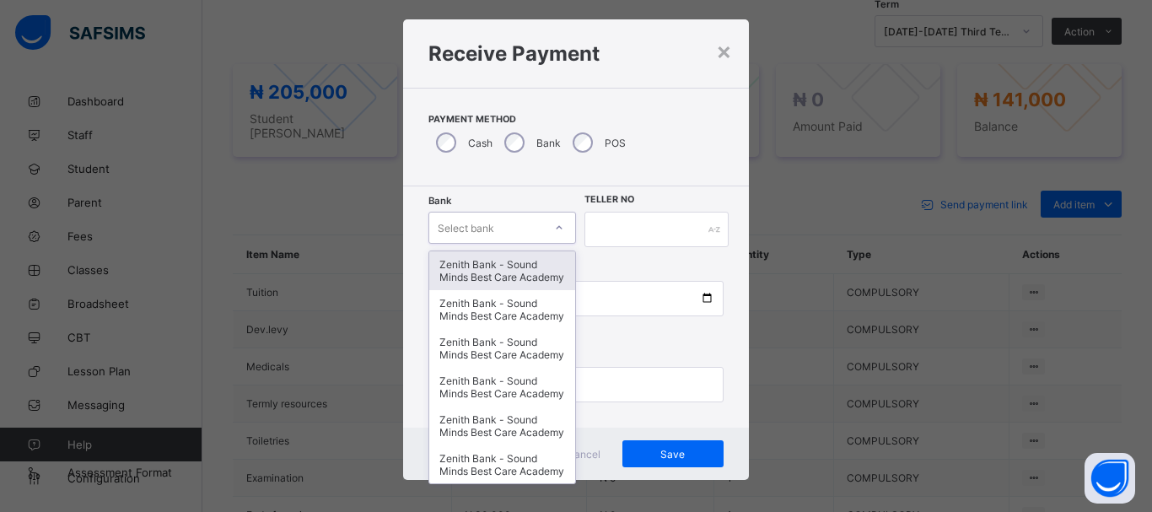
click at [522, 276] on div "Zenith Bank - Sound Minds Best Care Academy" at bounding box center [502, 270] width 146 height 39
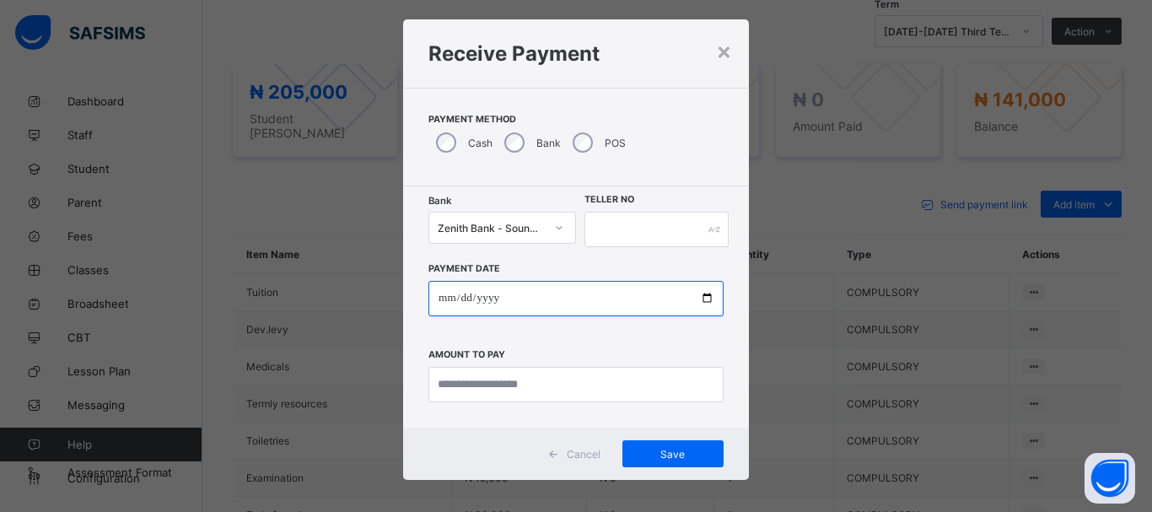
click at [700, 301] on input "date" at bounding box center [576, 298] width 295 height 35
type input "**********"
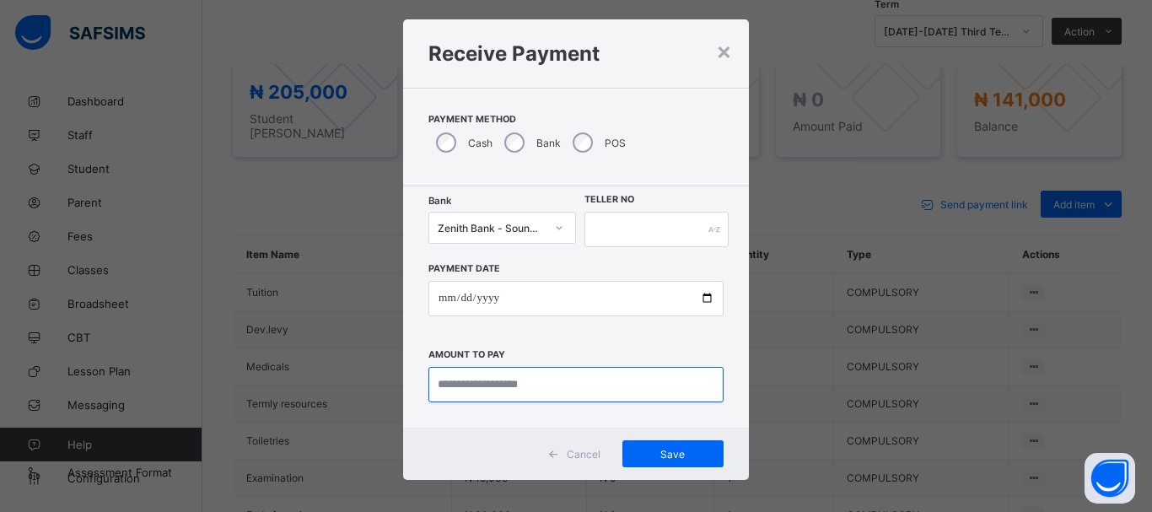
click at [461, 374] on input "currency" at bounding box center [576, 384] width 295 height 35
type input "*********"
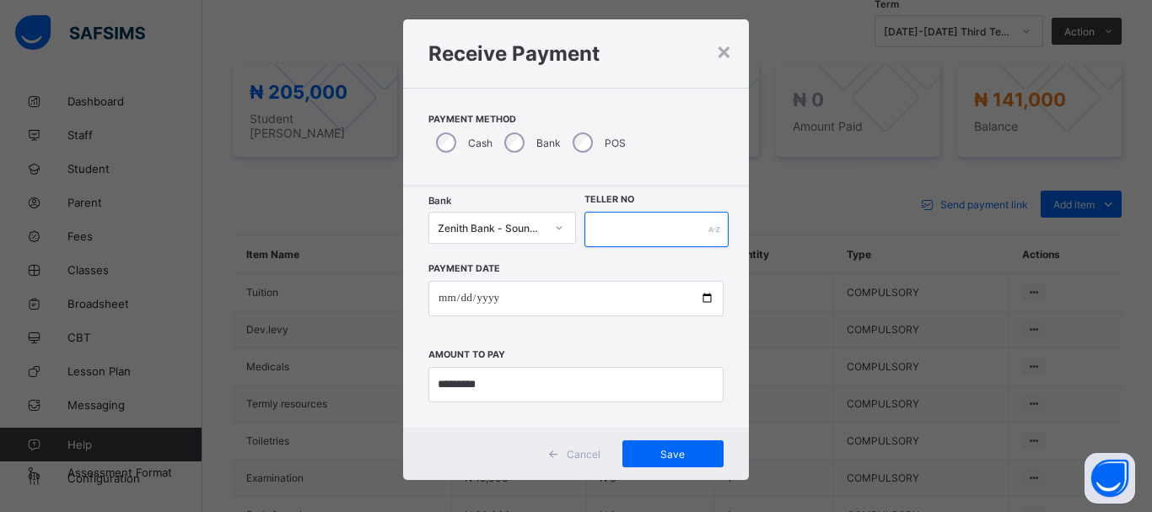
click at [616, 238] on input "text" at bounding box center [657, 229] width 144 height 35
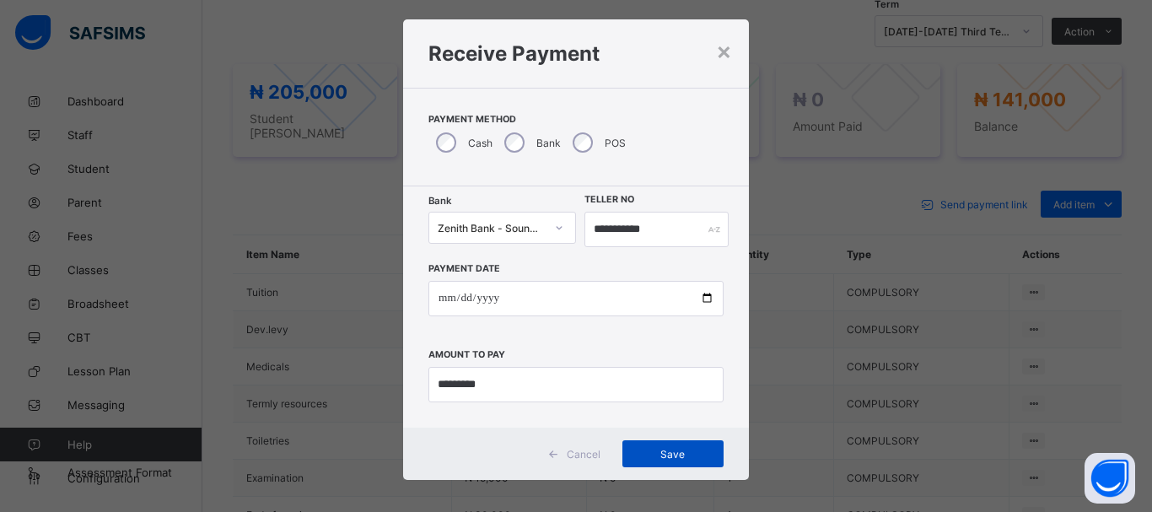
click at [668, 461] on div "Save" at bounding box center [673, 453] width 101 height 27
click at [651, 228] on input "**********" at bounding box center [649, 229] width 143 height 35
type input "**********"
click at [662, 460] on span "Save" at bounding box center [673, 454] width 76 height 13
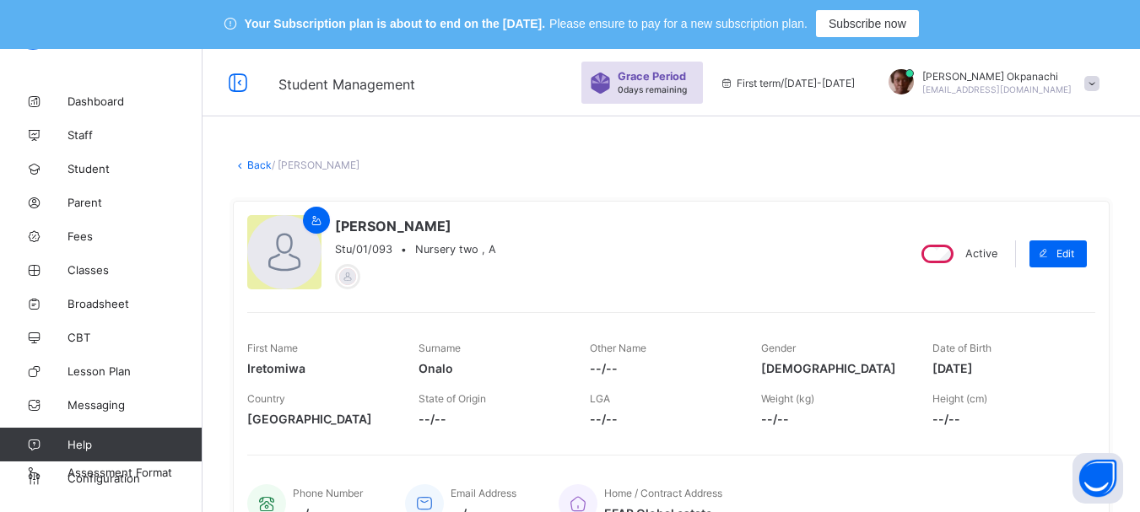
scroll to position [0, 0]
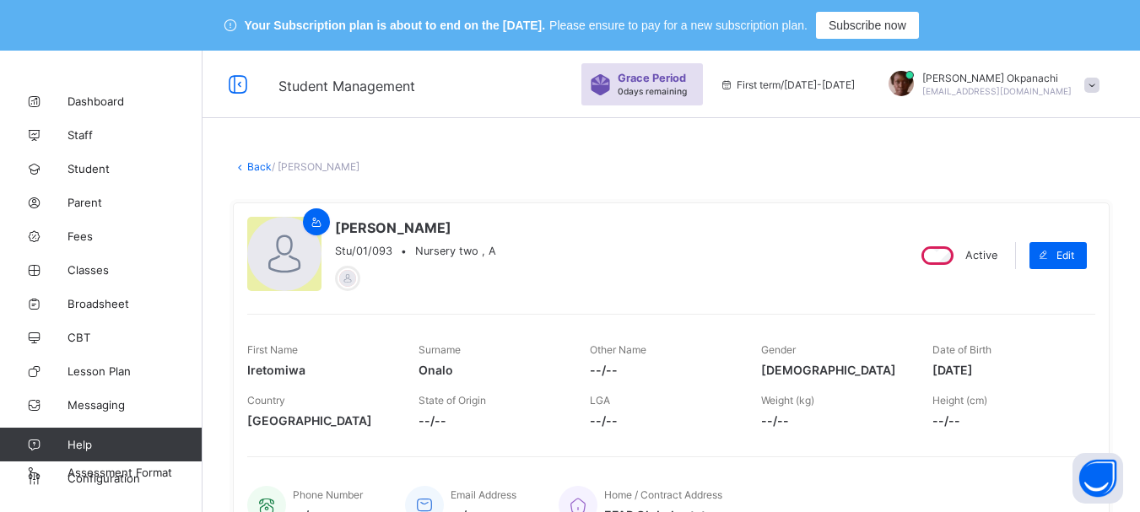
click at [249, 168] on link "Back" at bounding box center [259, 166] width 24 height 13
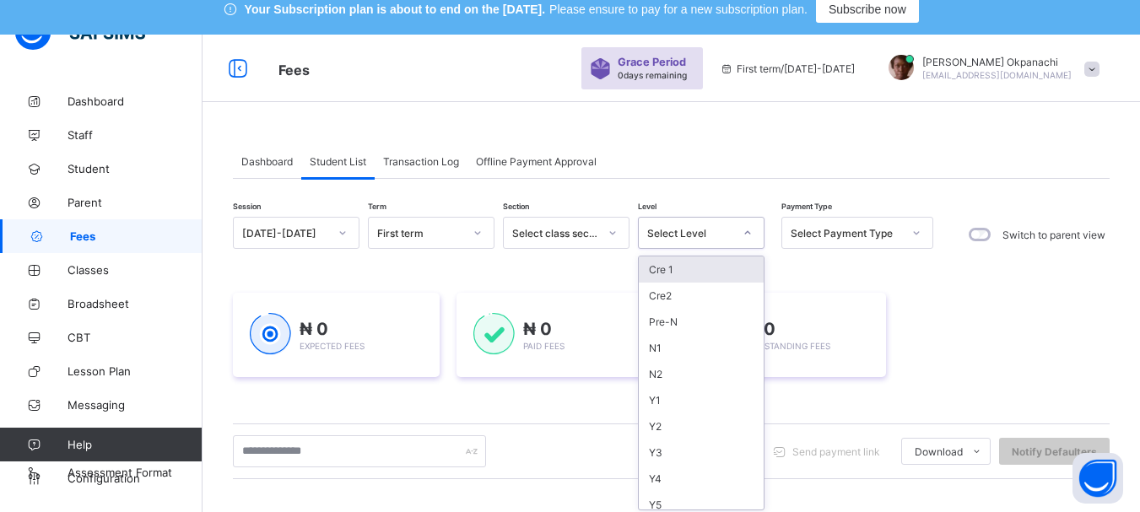
scroll to position [21, 0]
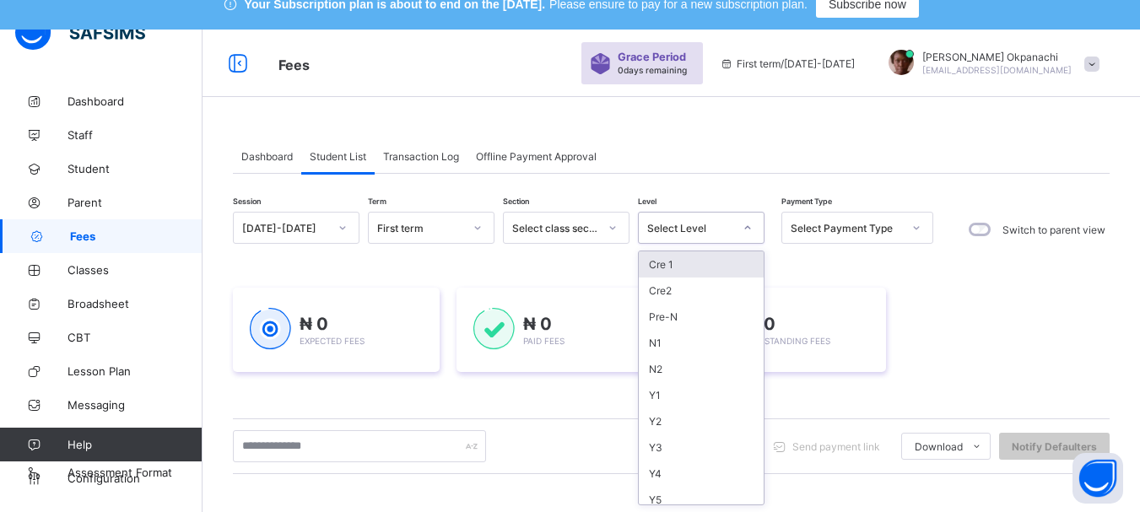
click at [745, 245] on div "Level option Cre 1 focused, 1 of 10. 10 results available. Use Up and Down to c…" at bounding box center [701, 229] width 127 height 35
click at [650, 349] on div "N1" at bounding box center [701, 343] width 125 height 26
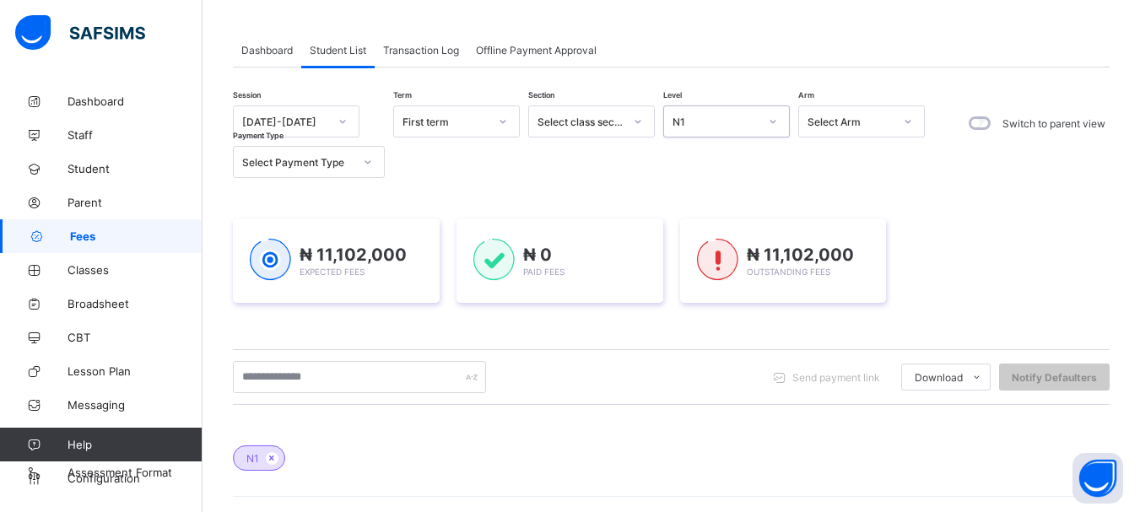
scroll to position [118, 0]
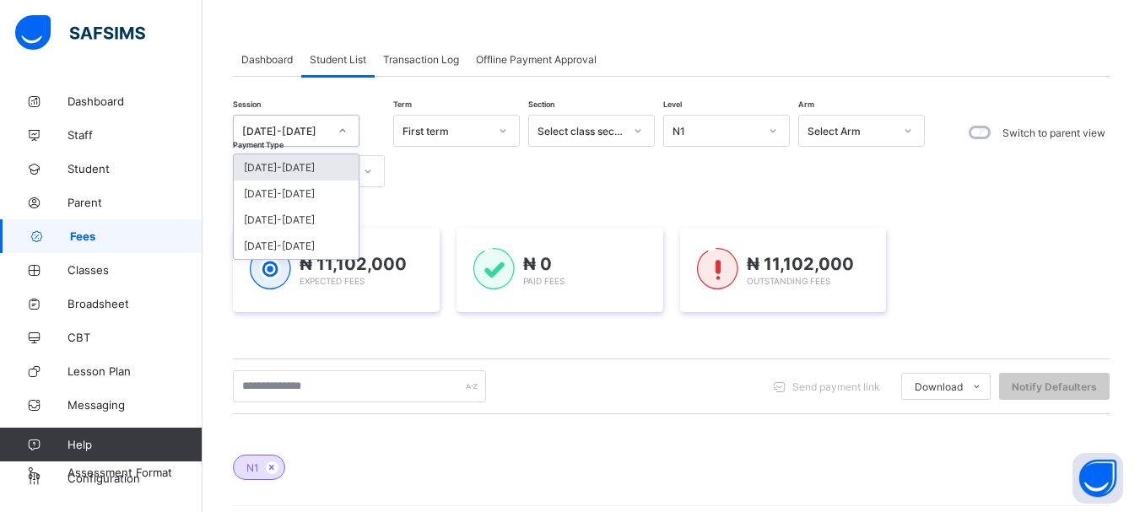
click at [340, 129] on icon at bounding box center [342, 130] width 10 height 17
click at [314, 191] on div "[DATE]-[DATE]" at bounding box center [296, 194] width 125 height 26
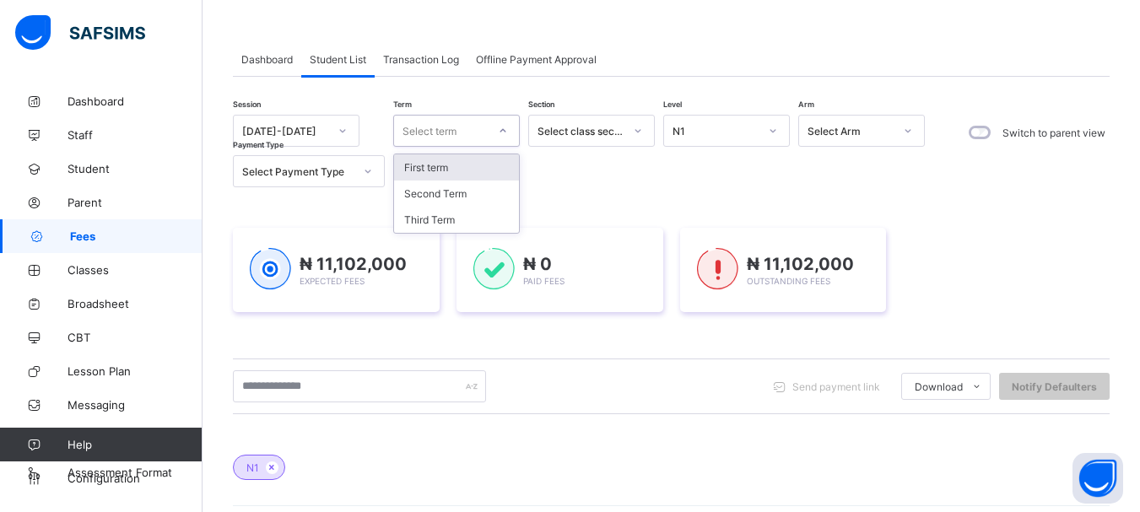
click at [503, 126] on icon at bounding box center [503, 130] width 10 height 17
click at [467, 218] on div "Third Term" at bounding box center [456, 220] width 125 height 26
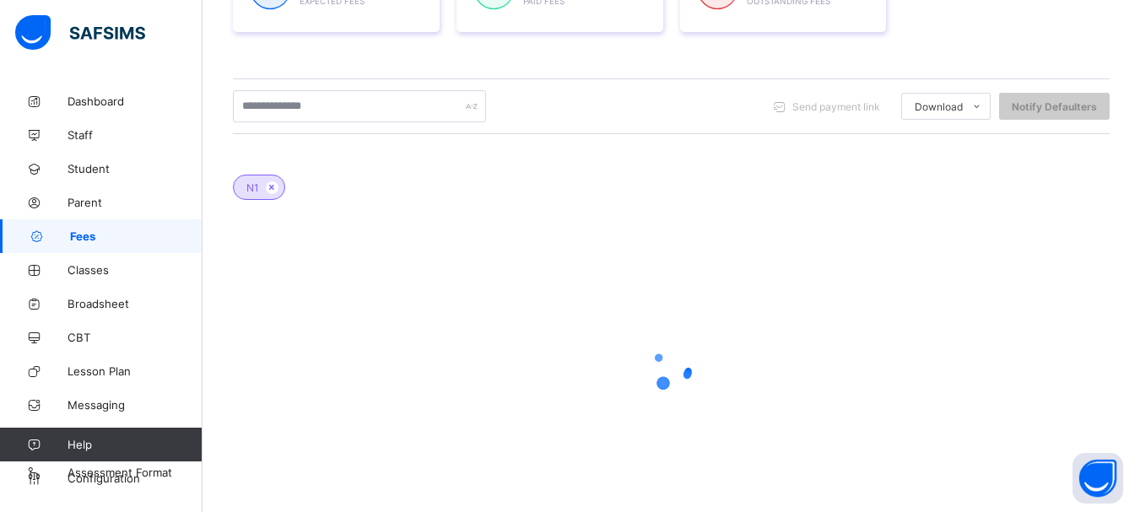
scroll to position [422, 0]
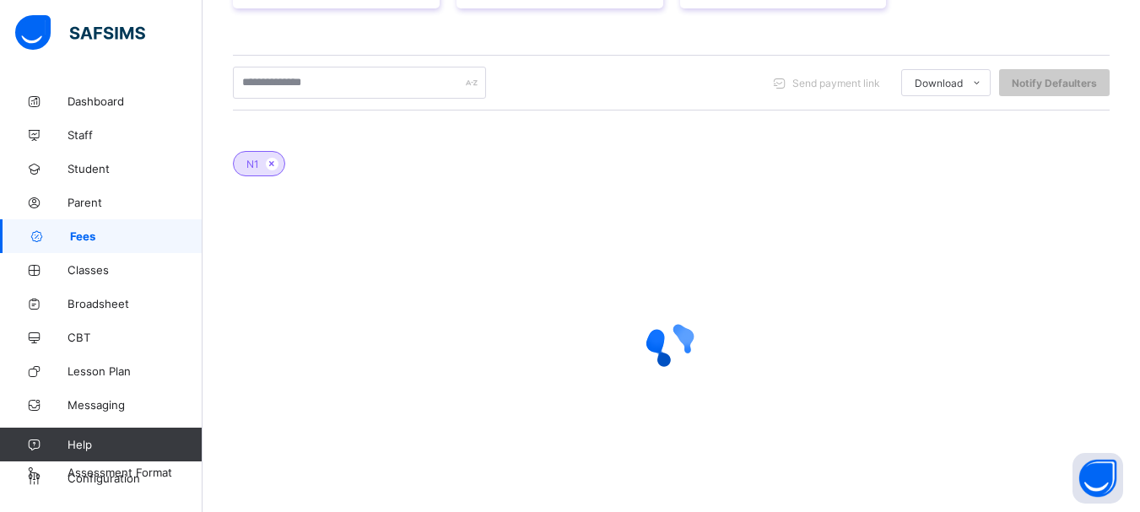
type input "*"
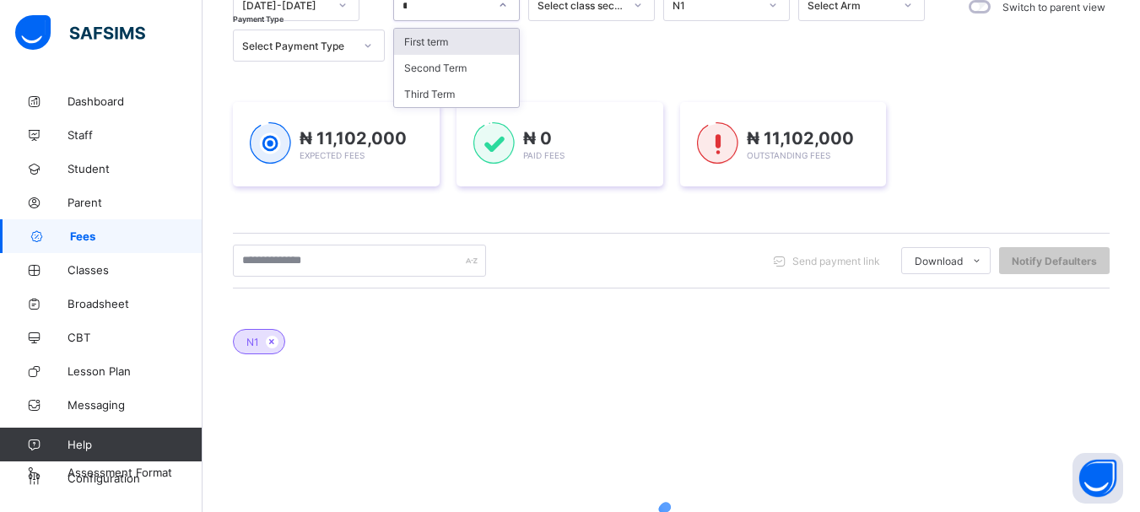
scroll to position [0, 0]
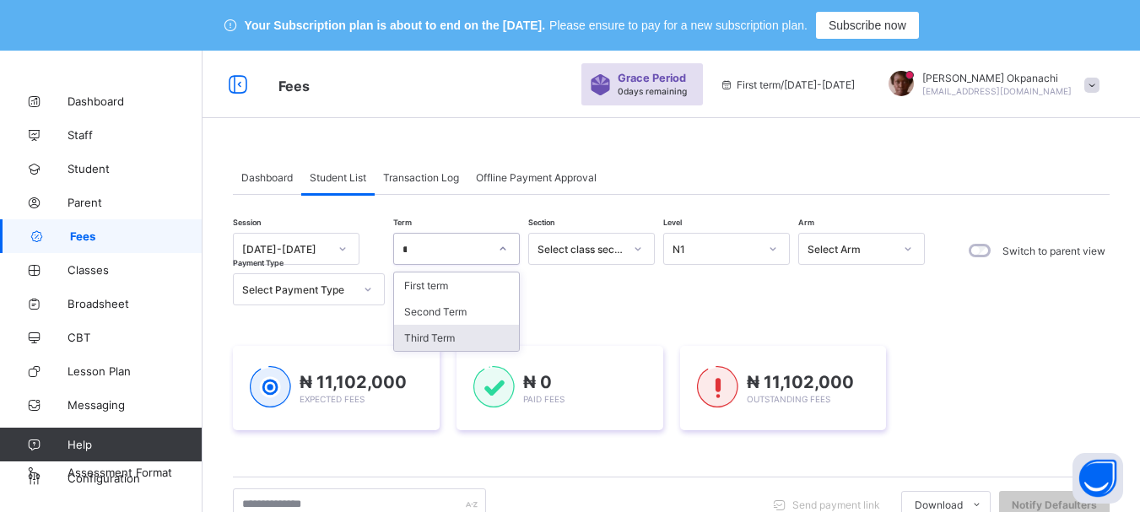
click at [444, 336] on div "Third Term" at bounding box center [456, 338] width 125 height 26
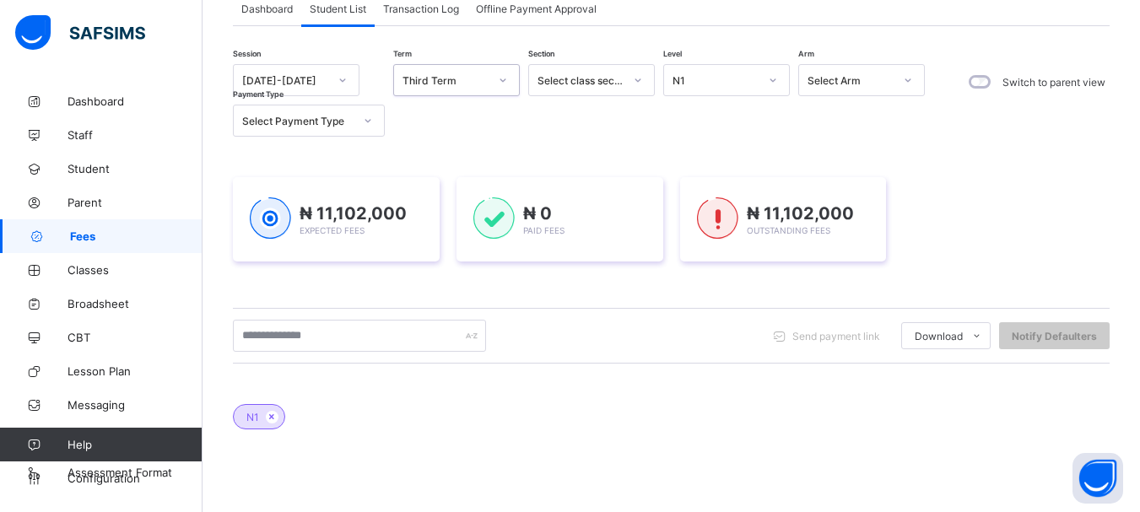
scroll to position [202, 0]
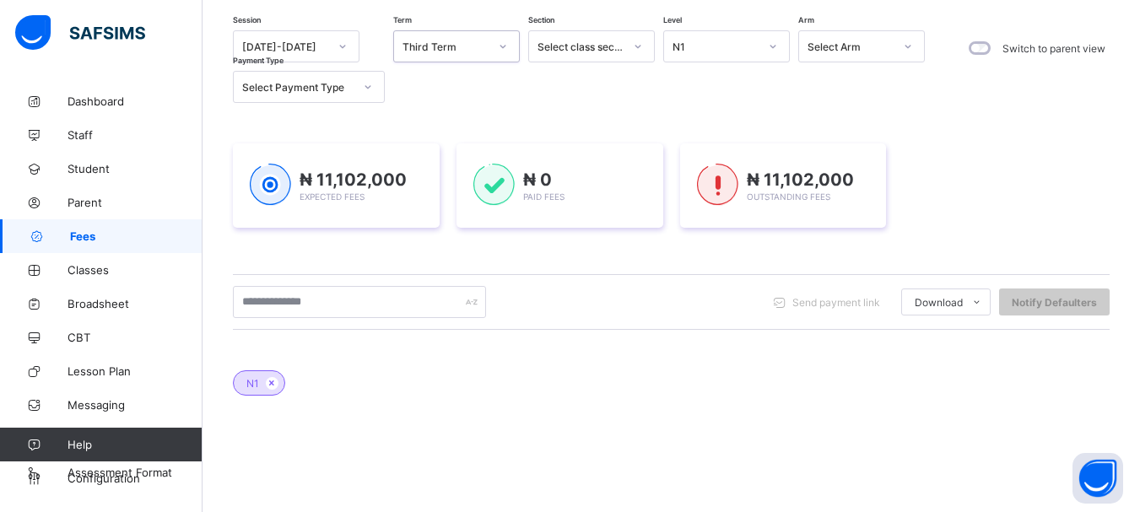
click at [768, 41] on icon at bounding box center [773, 46] width 10 height 17
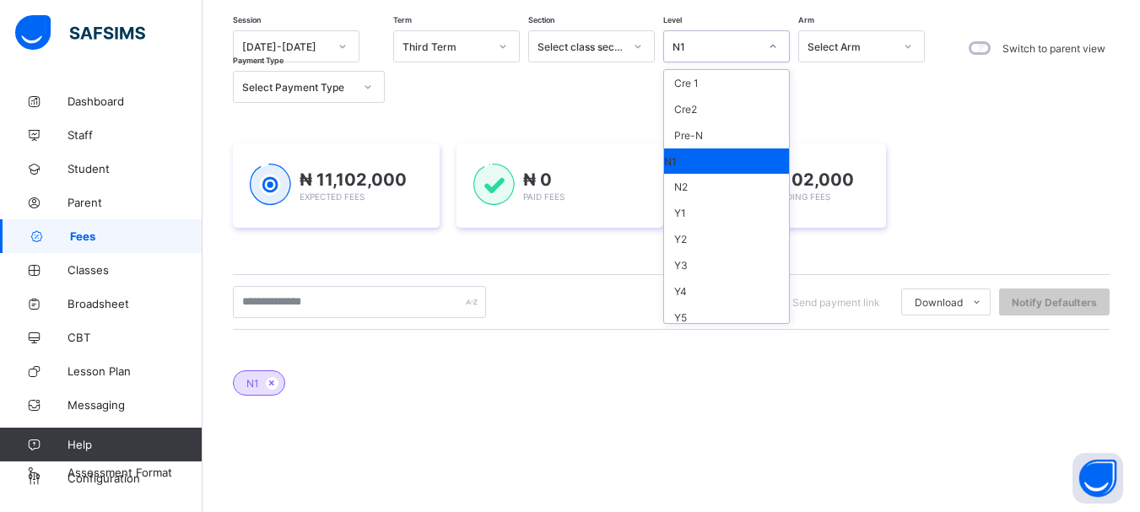
click at [694, 160] on div "N1" at bounding box center [726, 160] width 125 height 25
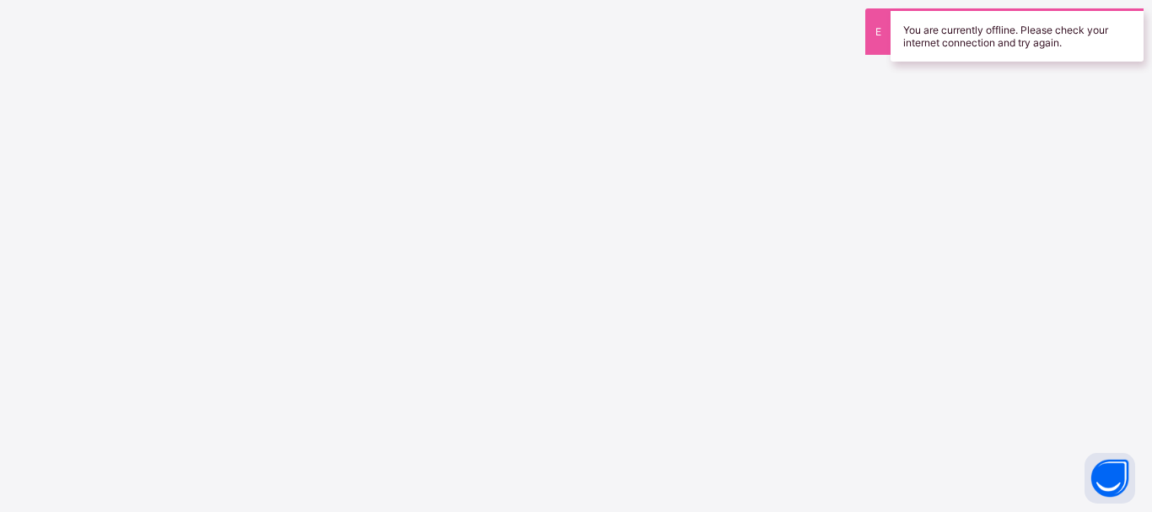
click at [1076, 73] on div "New Update Available Hello there, You can install SAFSIMS on your device for ea…" at bounding box center [576, 256] width 1152 height 512
